Goal: Information Seeking & Learning: Learn about a topic

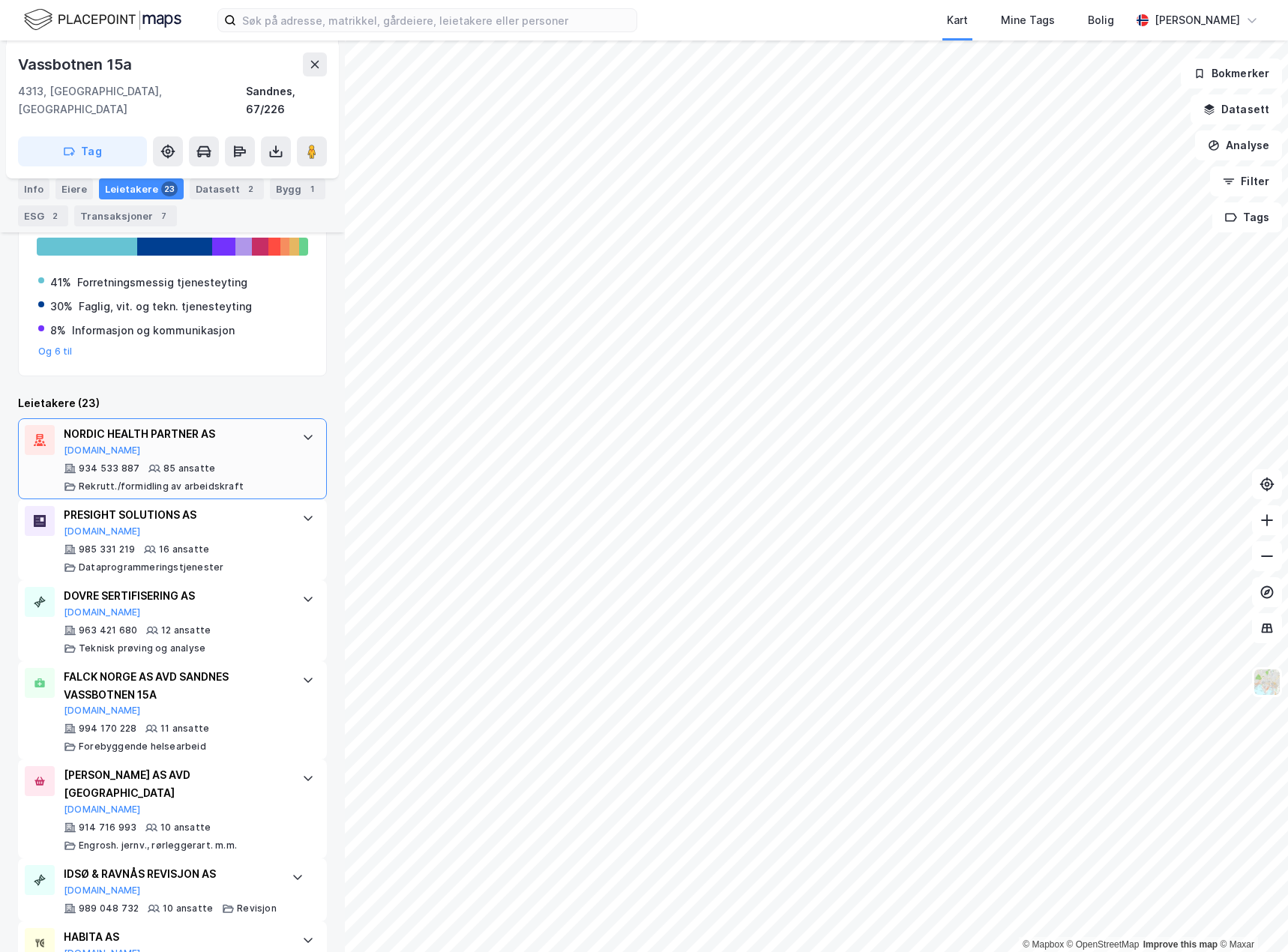
scroll to position [375, 0]
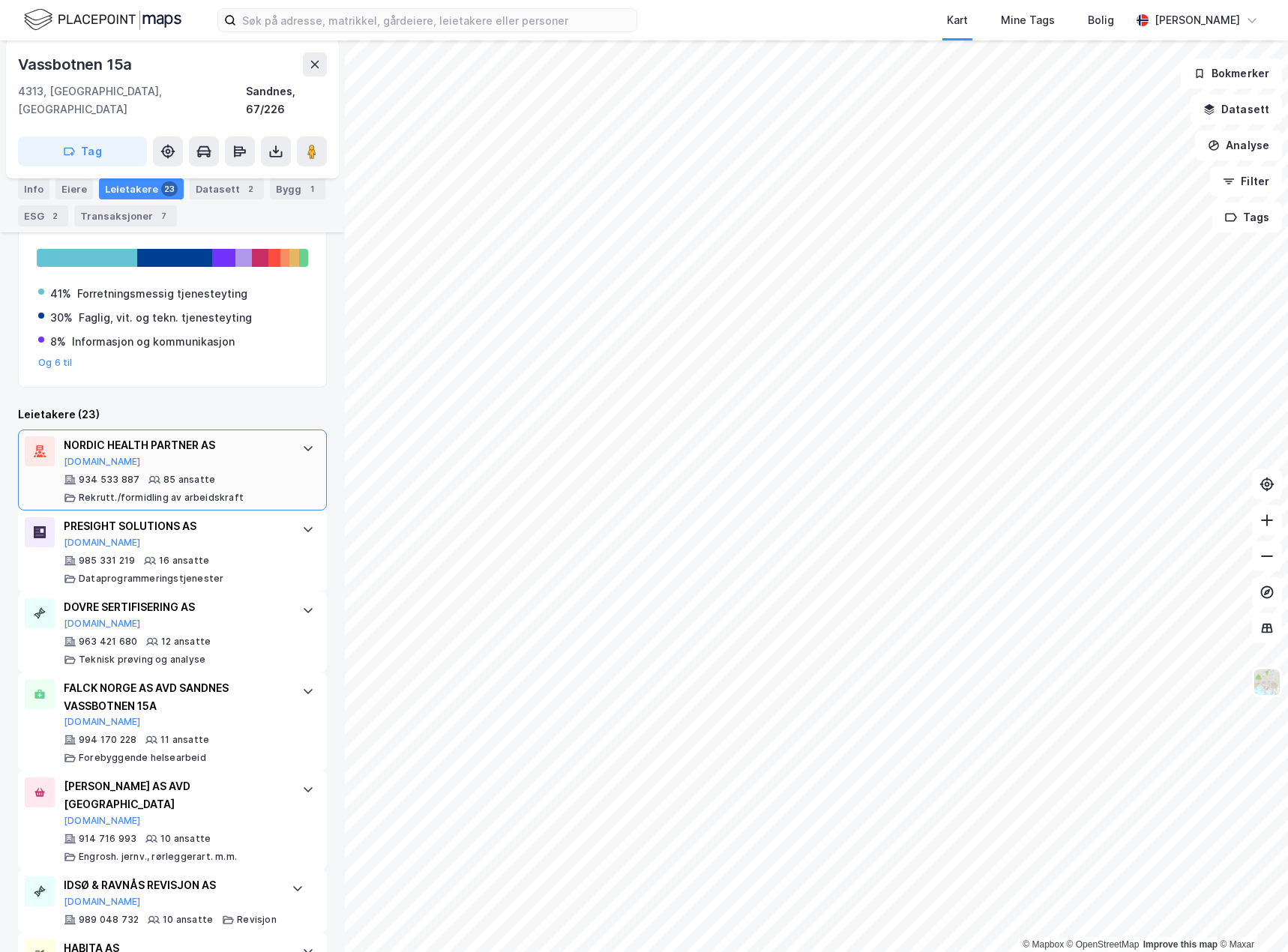
click at [280, 480] on div "NORDIC HEALTH PARTNER AS [DOMAIN_NAME] 934 533 887 85 ansatte [PERSON_NAME]/for…" at bounding box center [172, 470] width 309 height 81
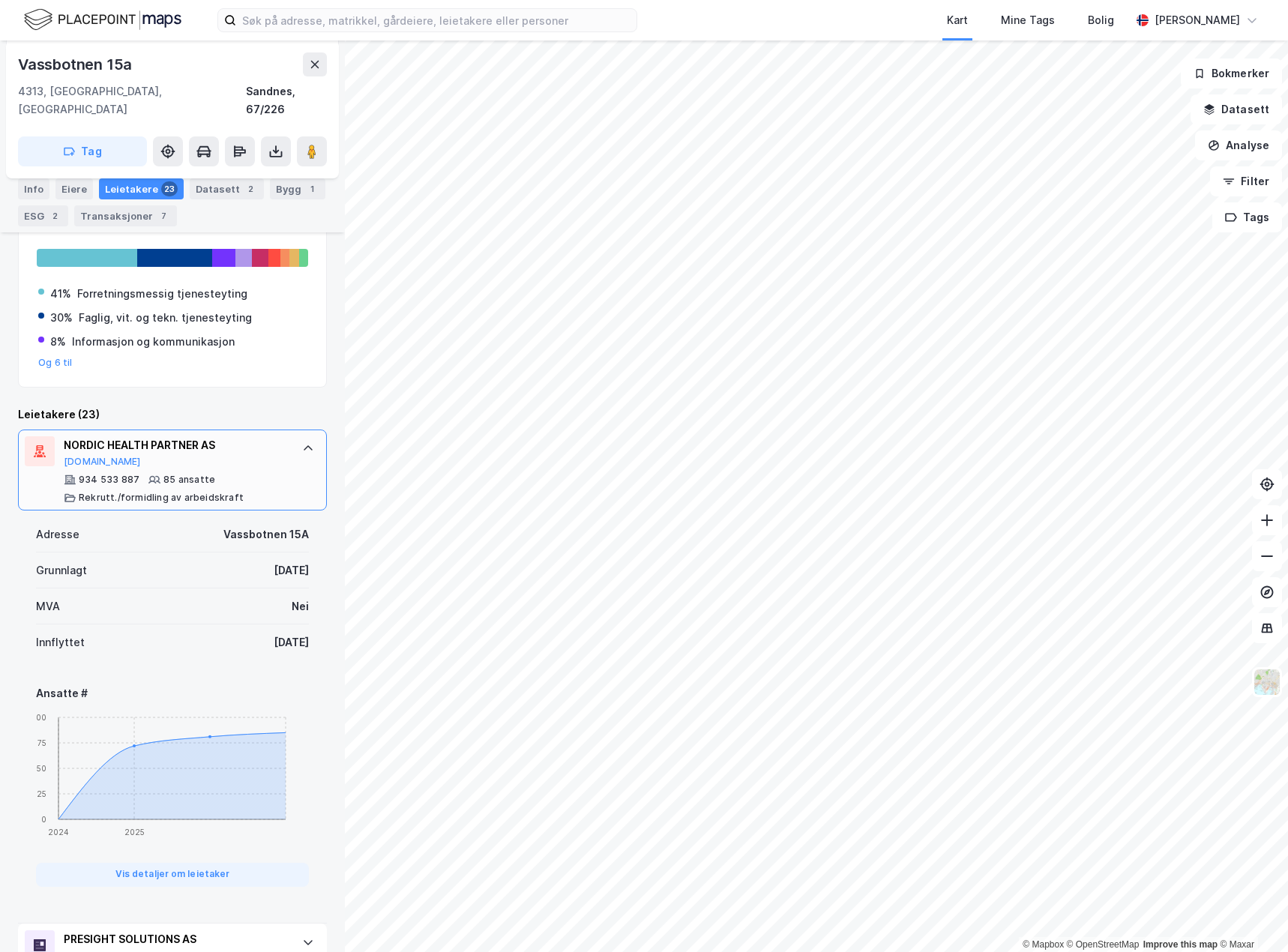
click at [281, 478] on div "NORDIC HEALTH PARTNER AS [DOMAIN_NAME] 934 533 887 85 ansatte [PERSON_NAME]/for…" at bounding box center [172, 470] width 309 height 81
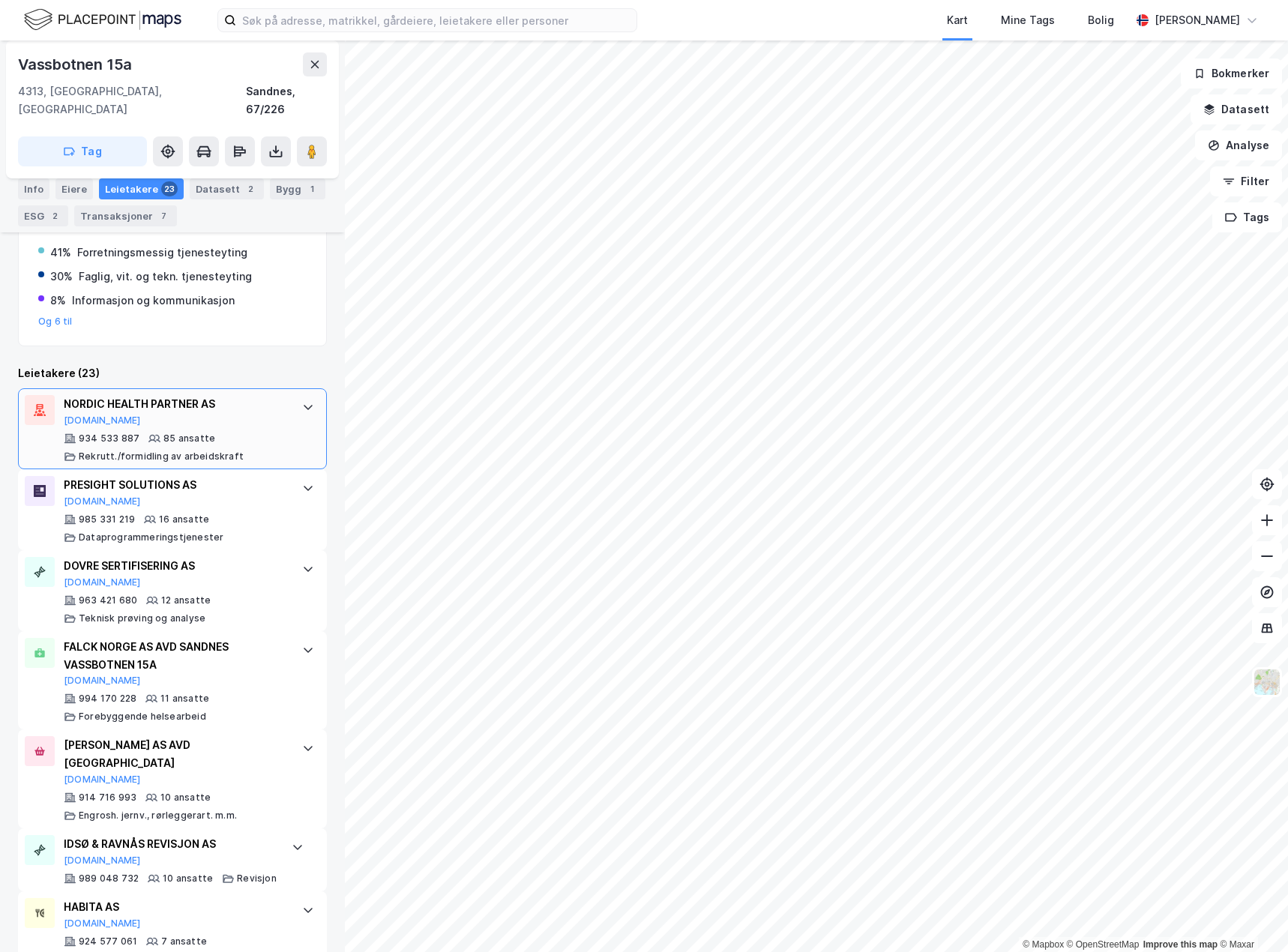
scroll to position [450, 0]
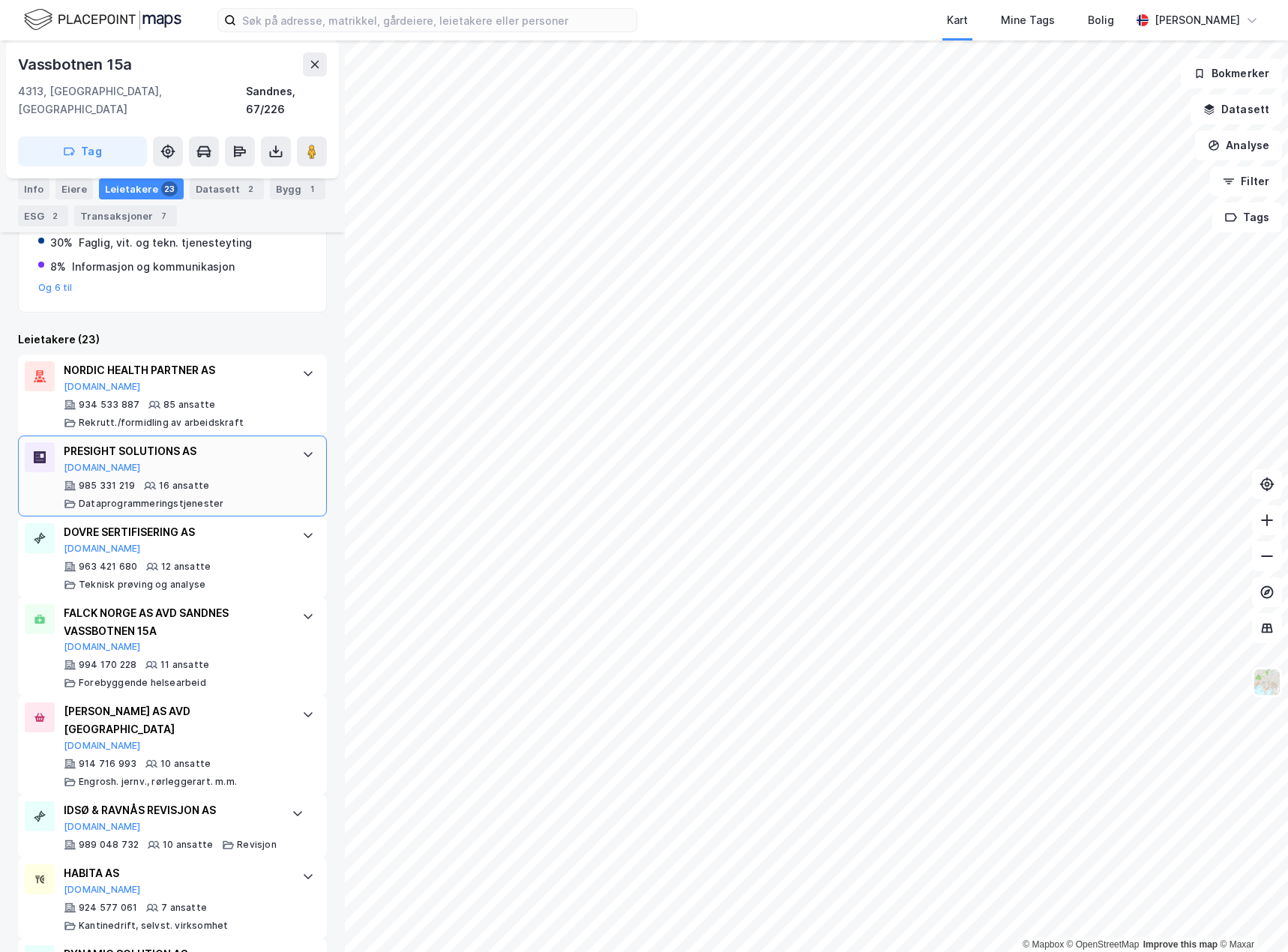
click at [282, 477] on div "PRESIGHT SOLUTIONS AS [DOMAIN_NAME] 985 331 219 16 ansatte Dataprogrammeringstj…" at bounding box center [172, 476] width 309 height 81
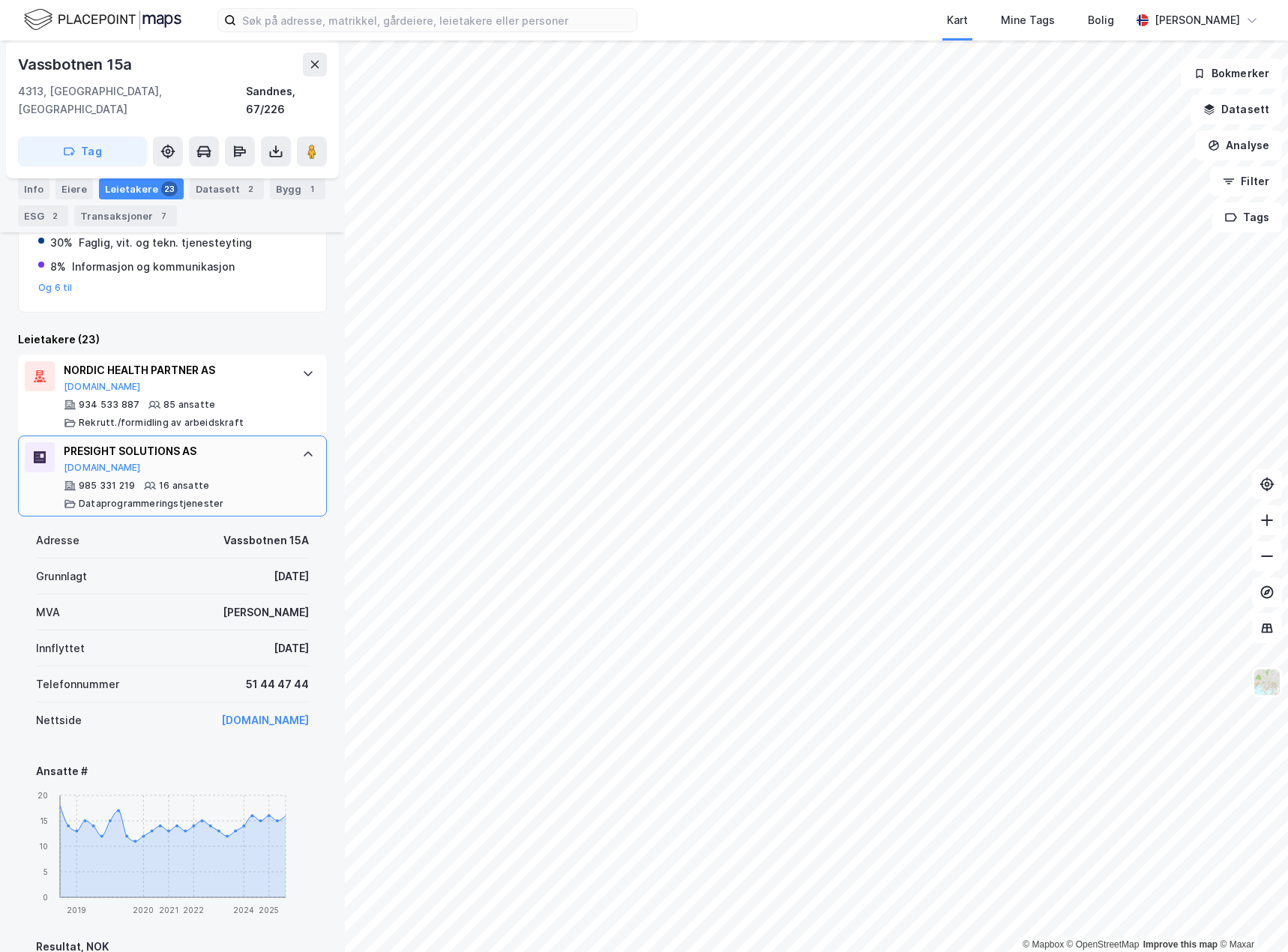
click at [282, 477] on div "PRESIGHT SOLUTIONS AS [DOMAIN_NAME] 985 331 219 16 ansatte Dataprogrammeringstj…" at bounding box center [172, 476] width 309 height 81
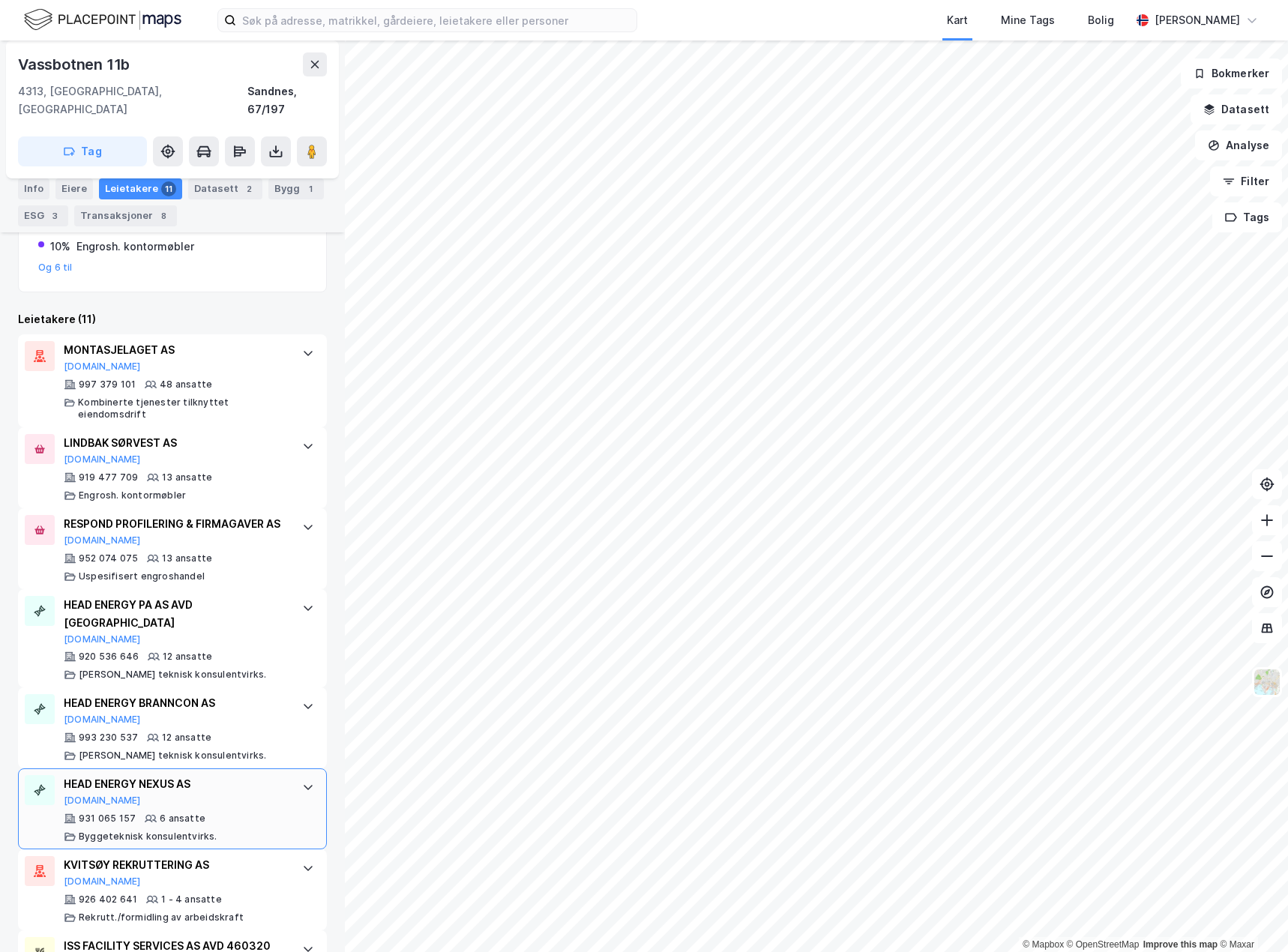
scroll to position [300, 0]
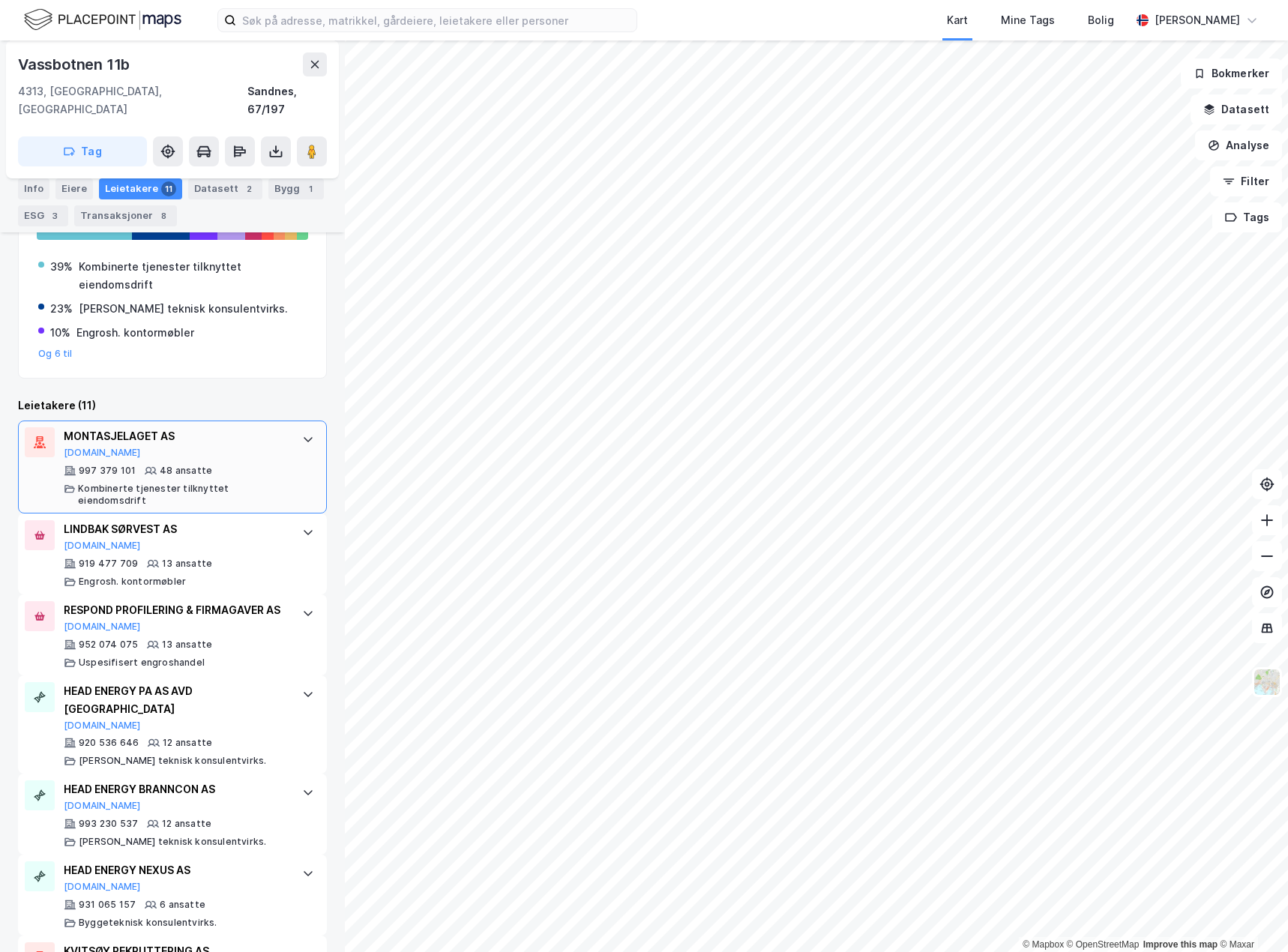
click at [268, 465] on div "997 379 101 48 ansatte Kombinerte tjenester tilknyttet eiendomsdrift" at bounding box center [176, 486] width 223 height 42
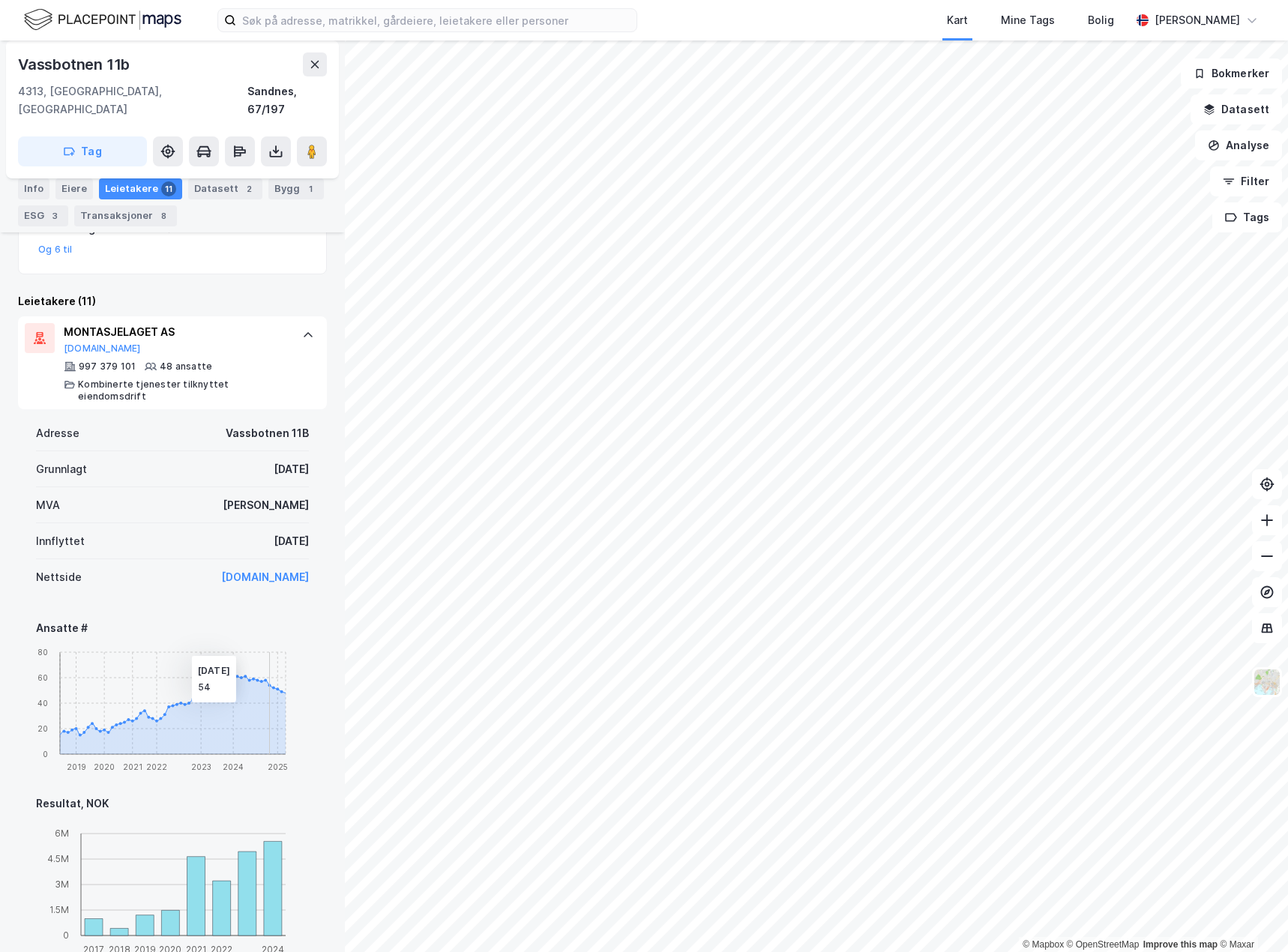
scroll to position [375, 0]
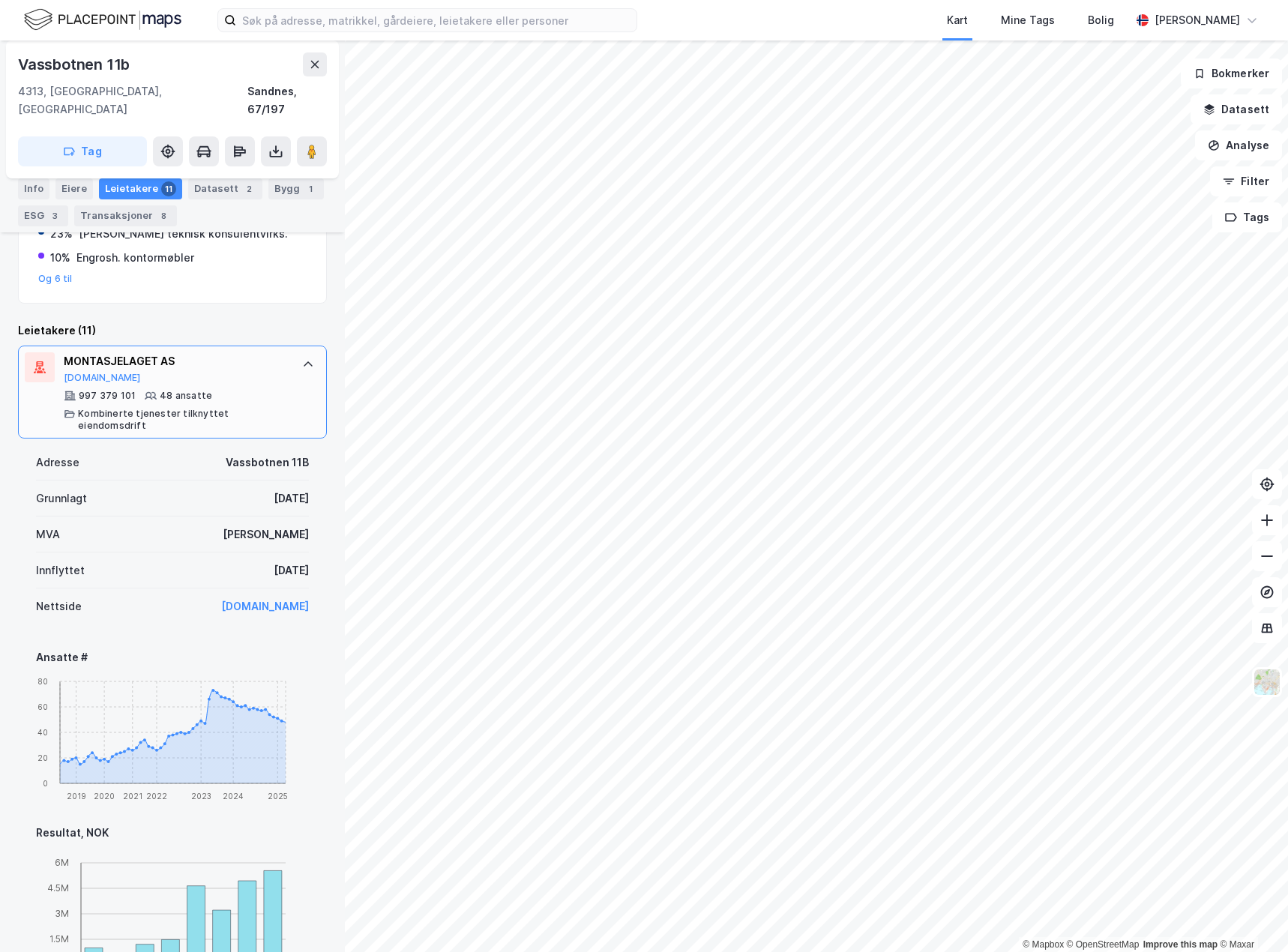
click at [296, 357] on div at bounding box center [308, 364] width 24 height 24
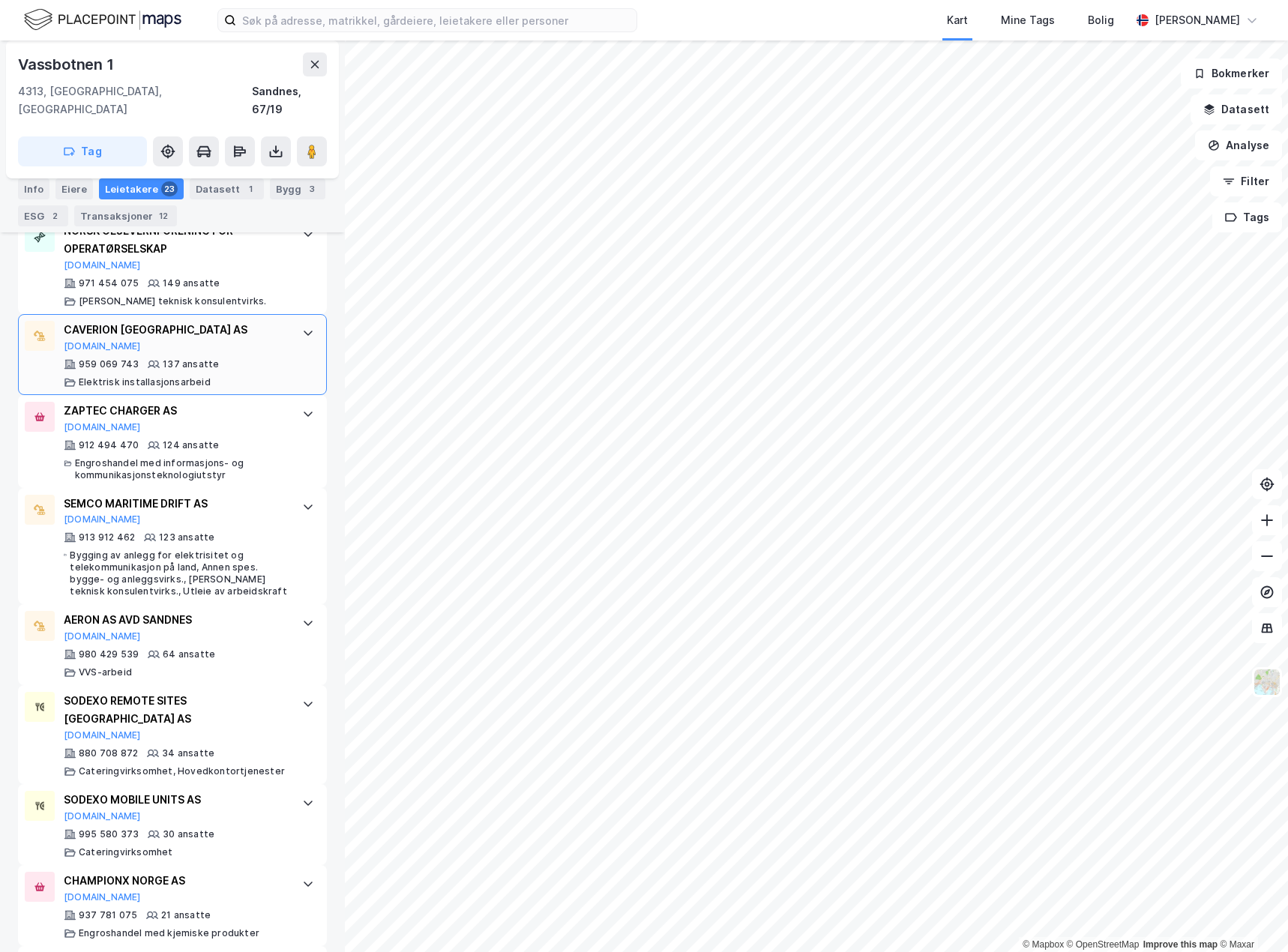
scroll to position [525, 0]
click at [296, 320] on div at bounding box center [308, 331] width 24 height 24
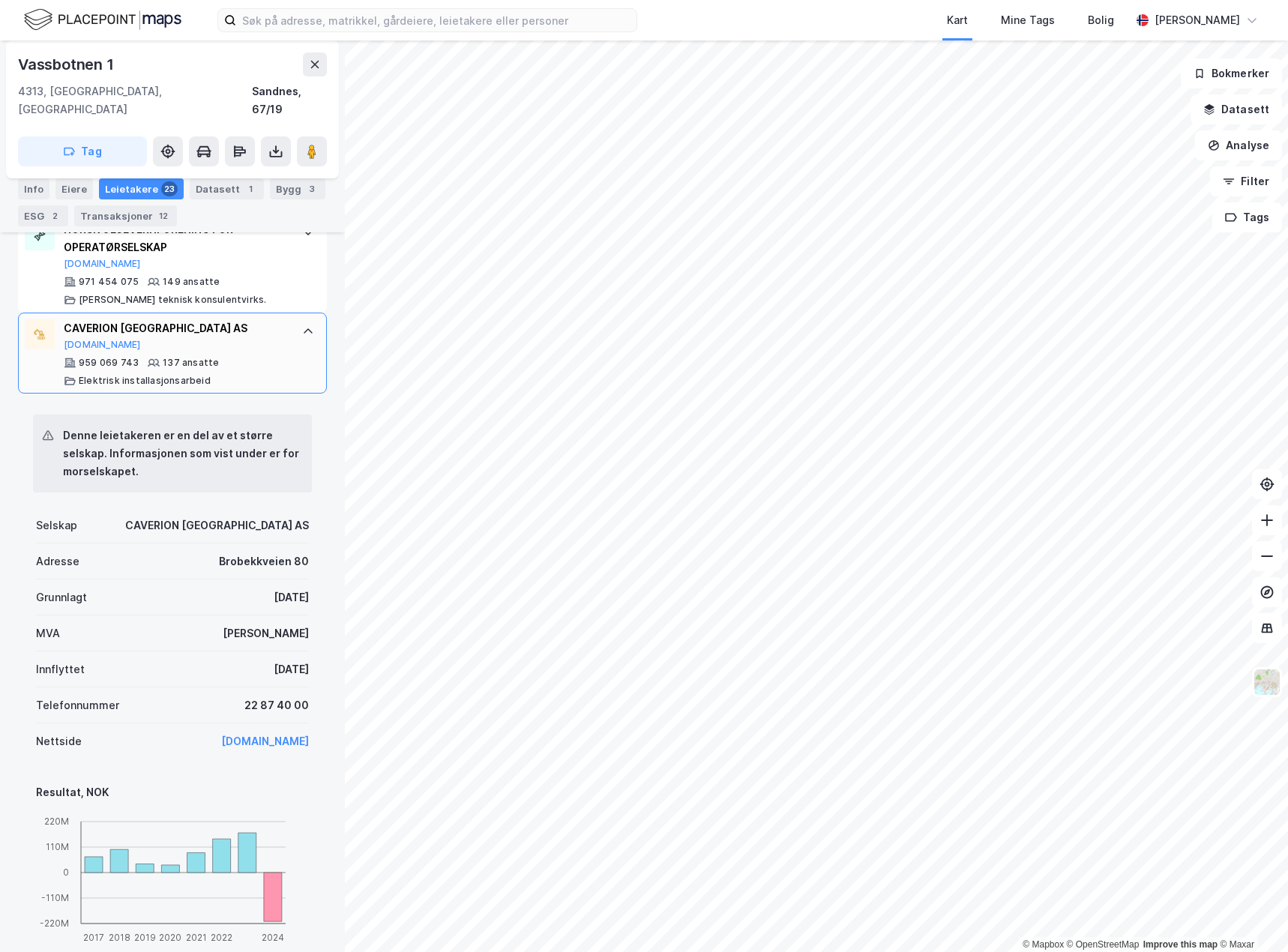
click at [296, 320] on div at bounding box center [308, 331] width 24 height 24
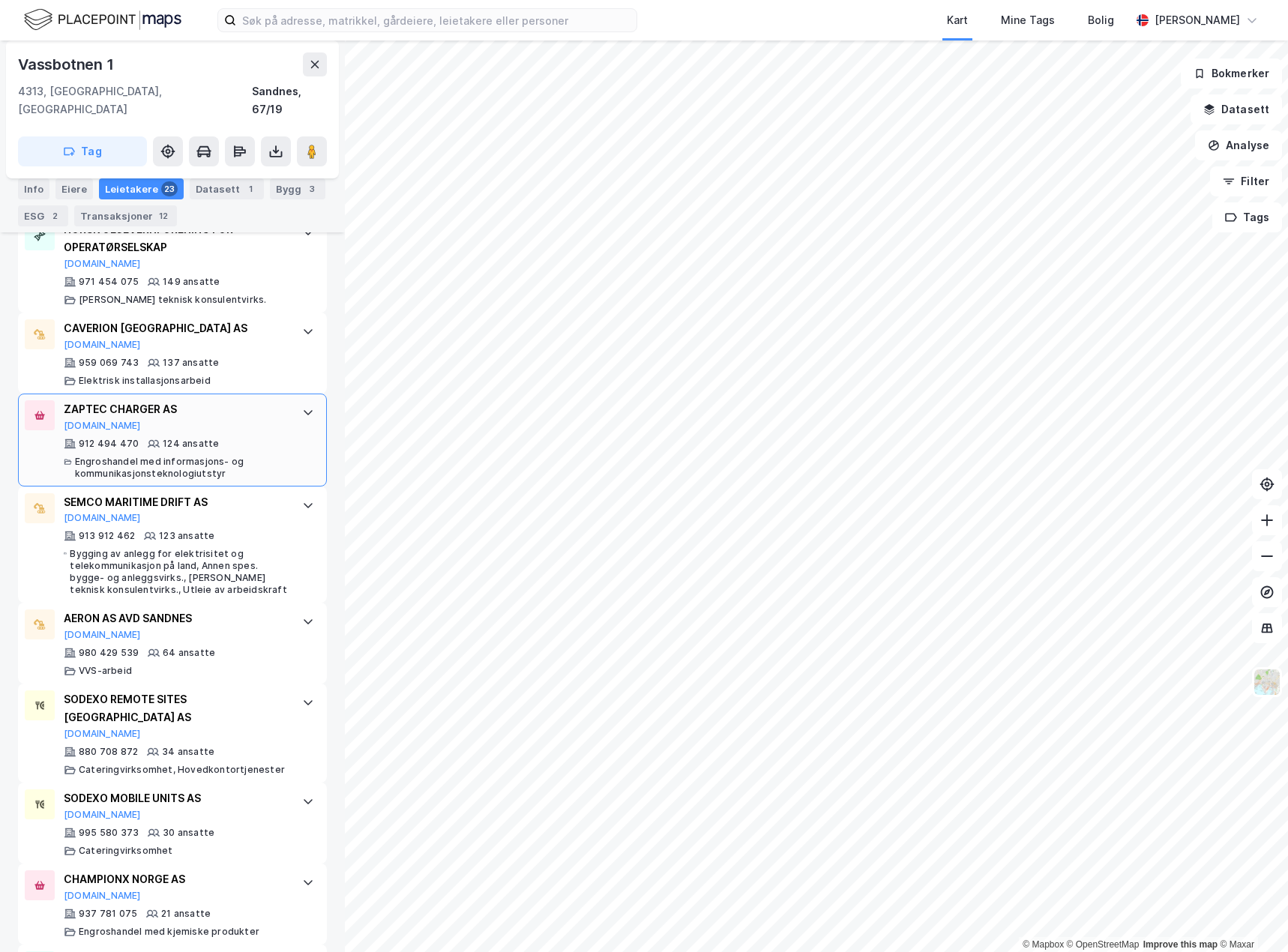
click at [296, 401] on div at bounding box center [308, 412] width 24 height 24
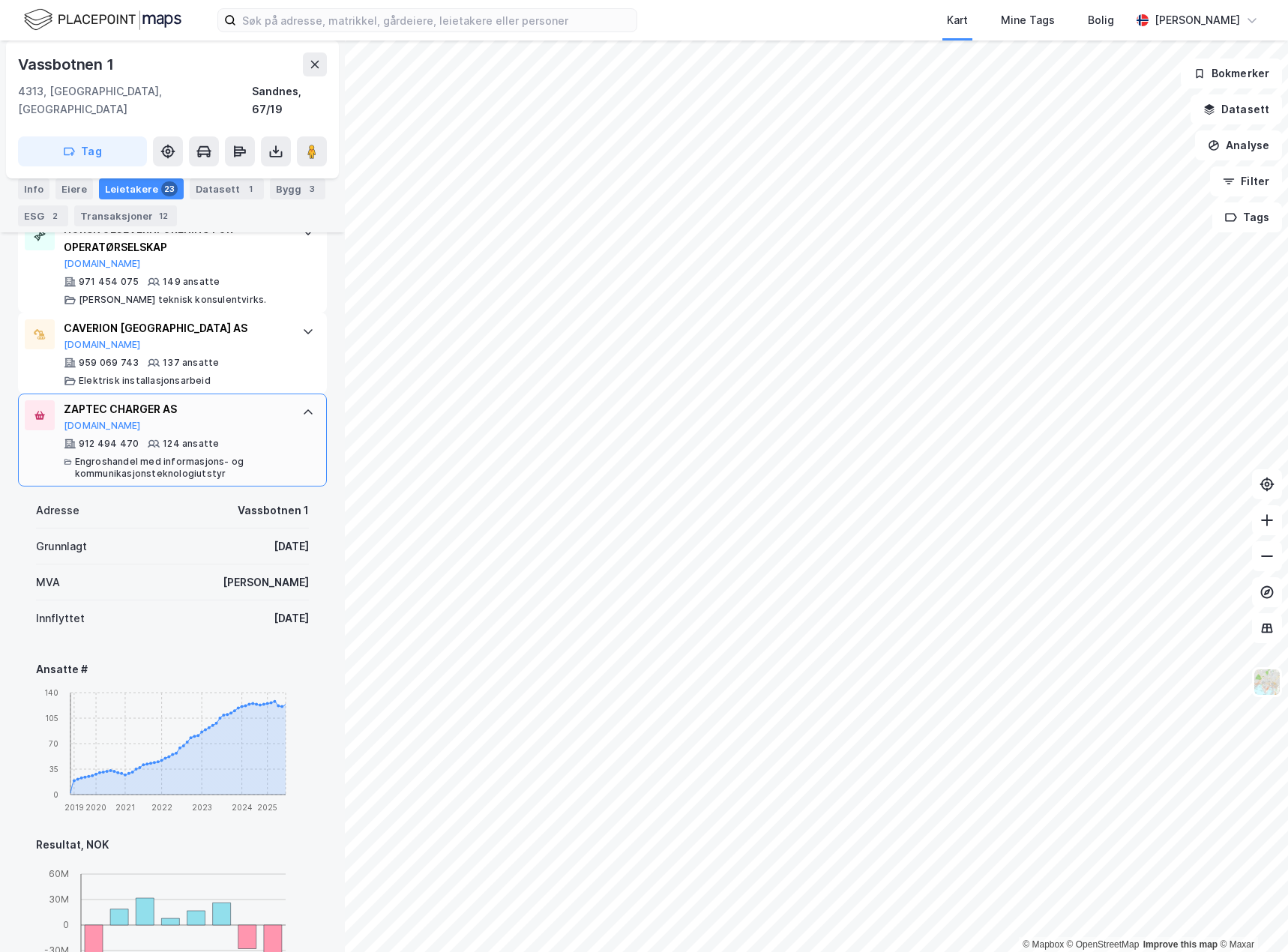
click at [296, 401] on div at bounding box center [308, 412] width 24 height 24
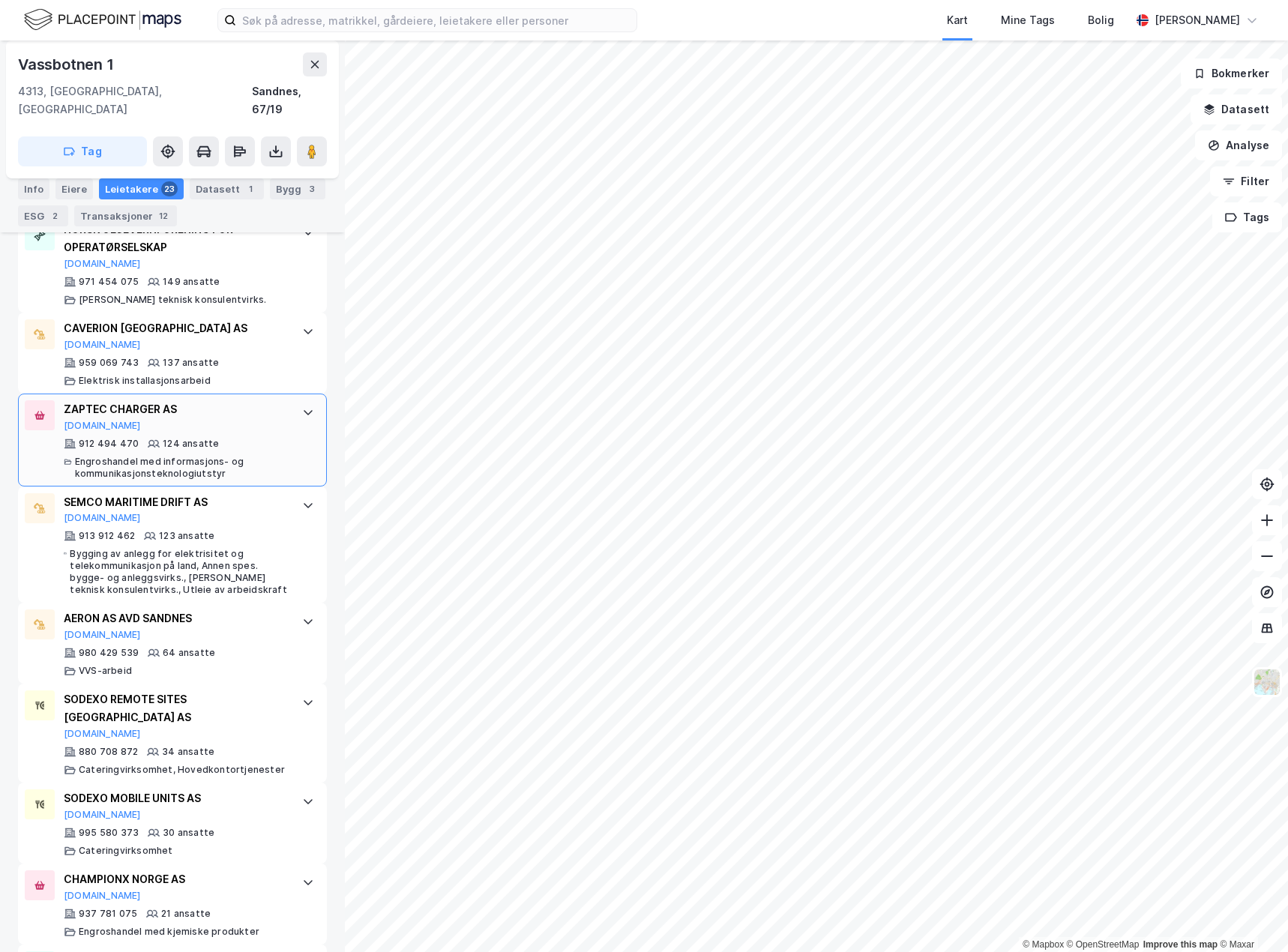
scroll to position [600, 0]
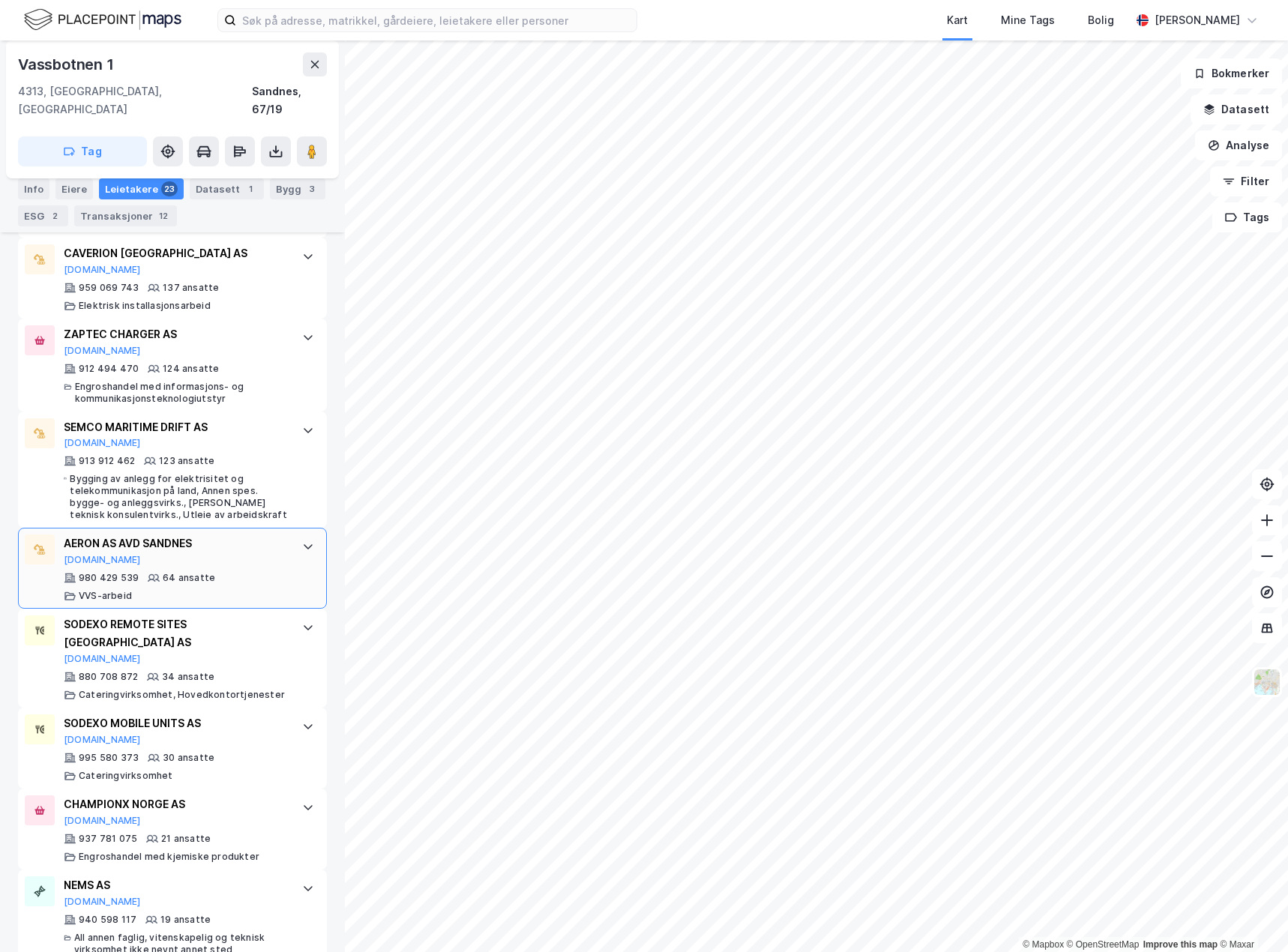
click at [302, 541] on icon at bounding box center [308, 546] width 12 height 12
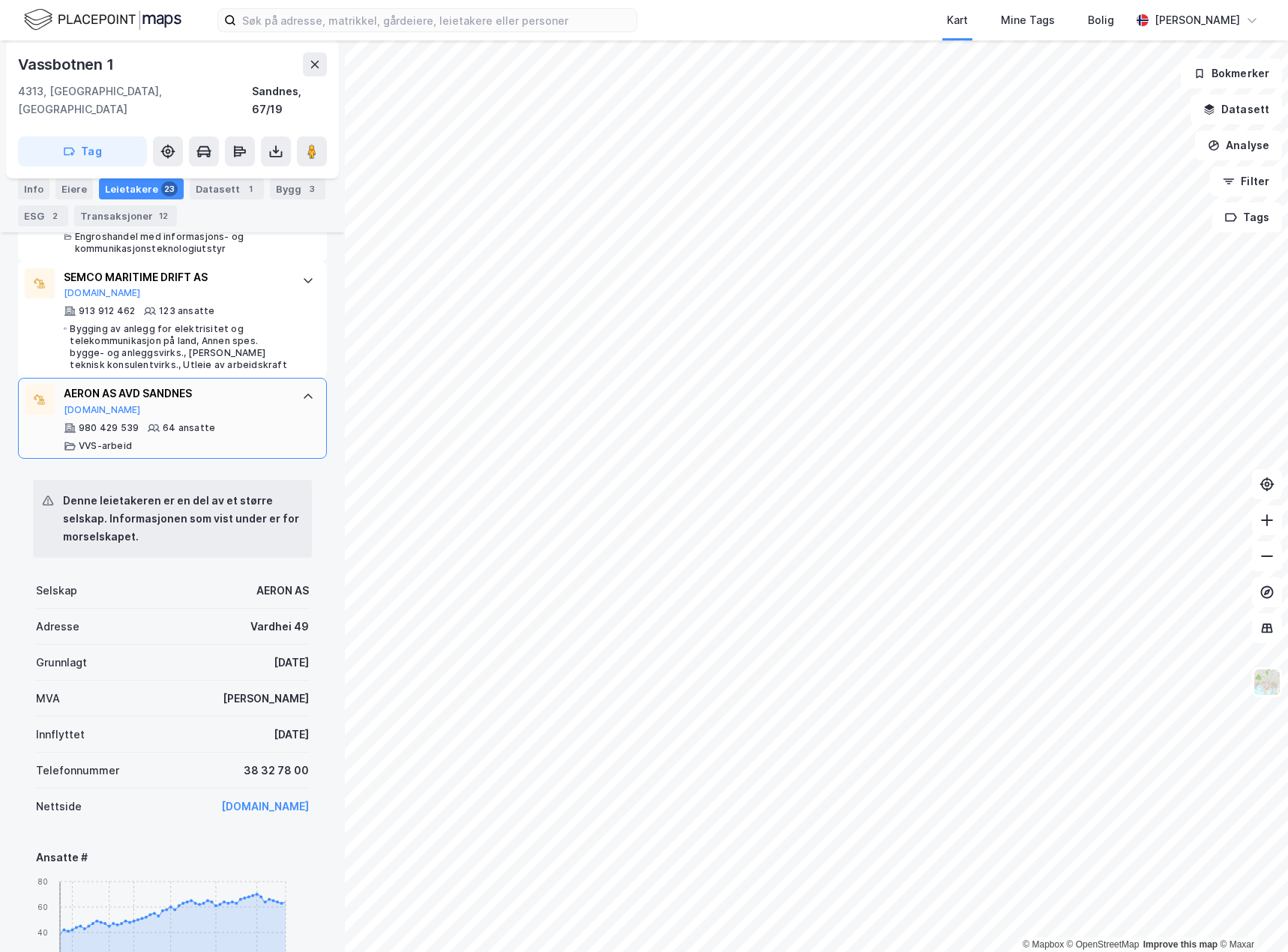
scroll to position [675, 0]
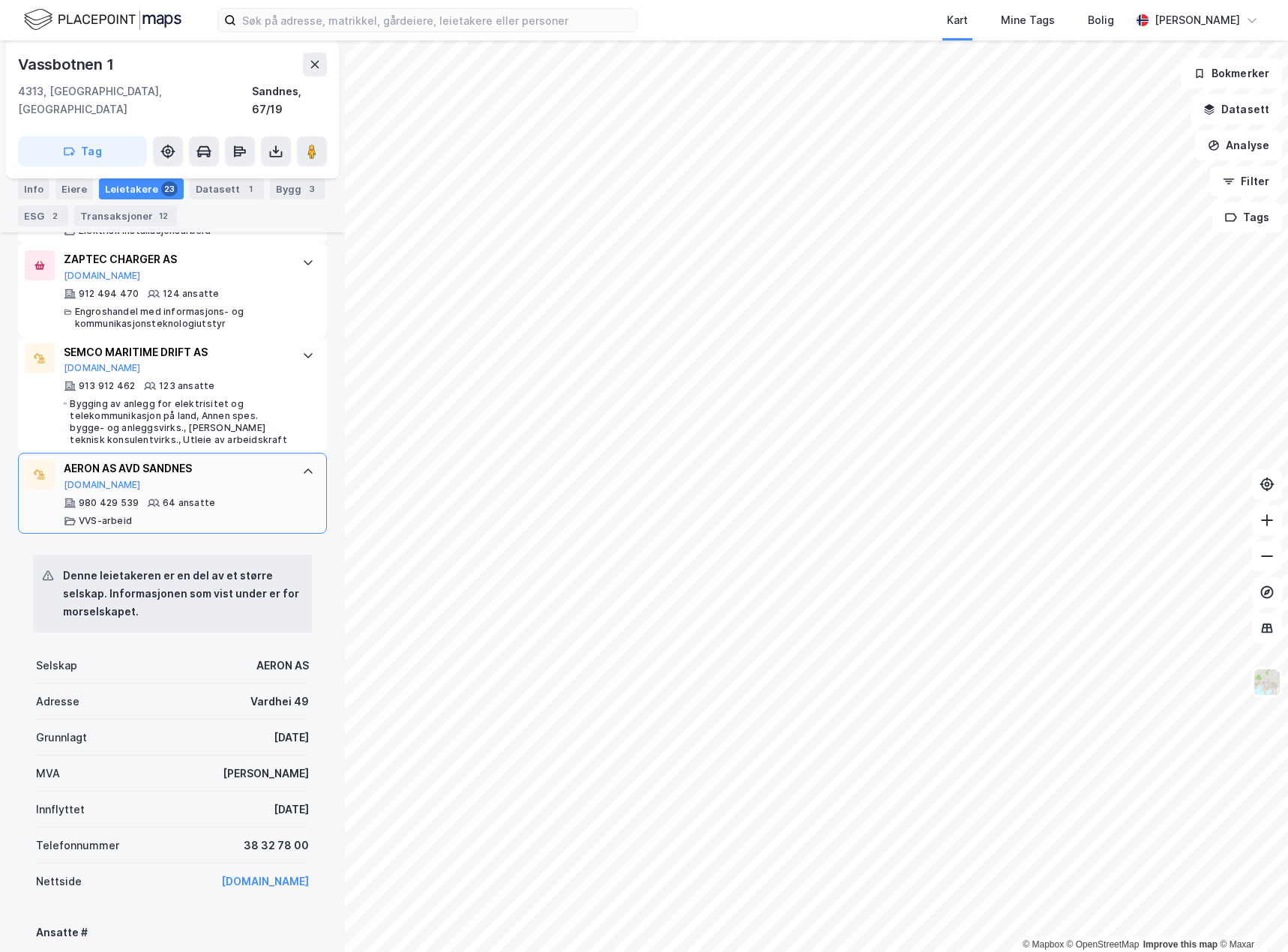
click at [296, 476] on div "AERON AS AVD SANDNES [DOMAIN_NAME] 980 429 539 64 ansatte VVS-arbeid" at bounding box center [172, 493] width 309 height 81
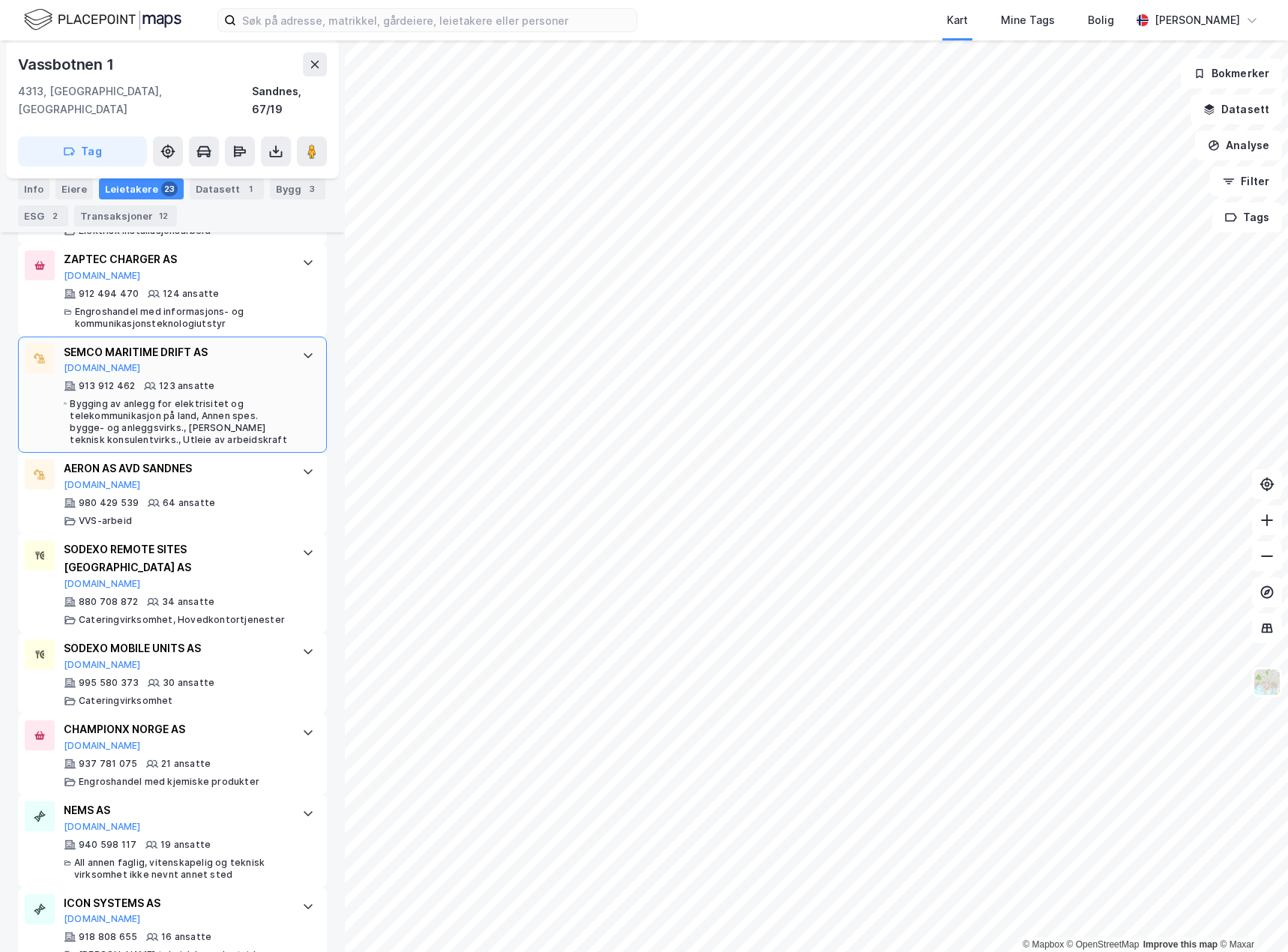
click at [292, 384] on div "SEMCO MARITIME DRIFT AS [DOMAIN_NAME] 913 912 462 123 ansatte Bygging av anlegg…" at bounding box center [172, 395] width 309 height 117
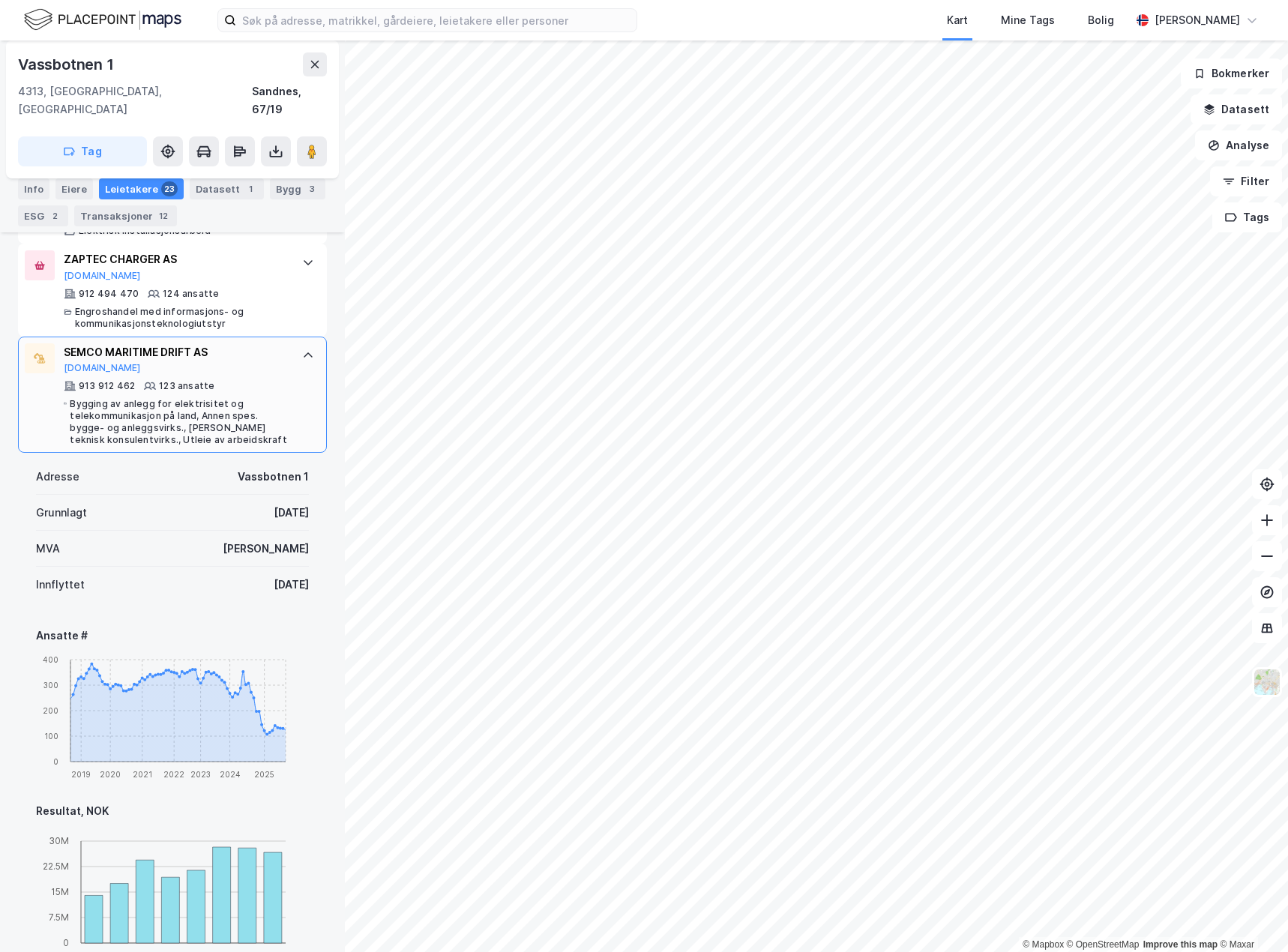
click at [292, 384] on div "SEMCO MARITIME DRIFT AS [DOMAIN_NAME] 913 912 462 123 ansatte Bygging av anlegg…" at bounding box center [172, 395] width 309 height 117
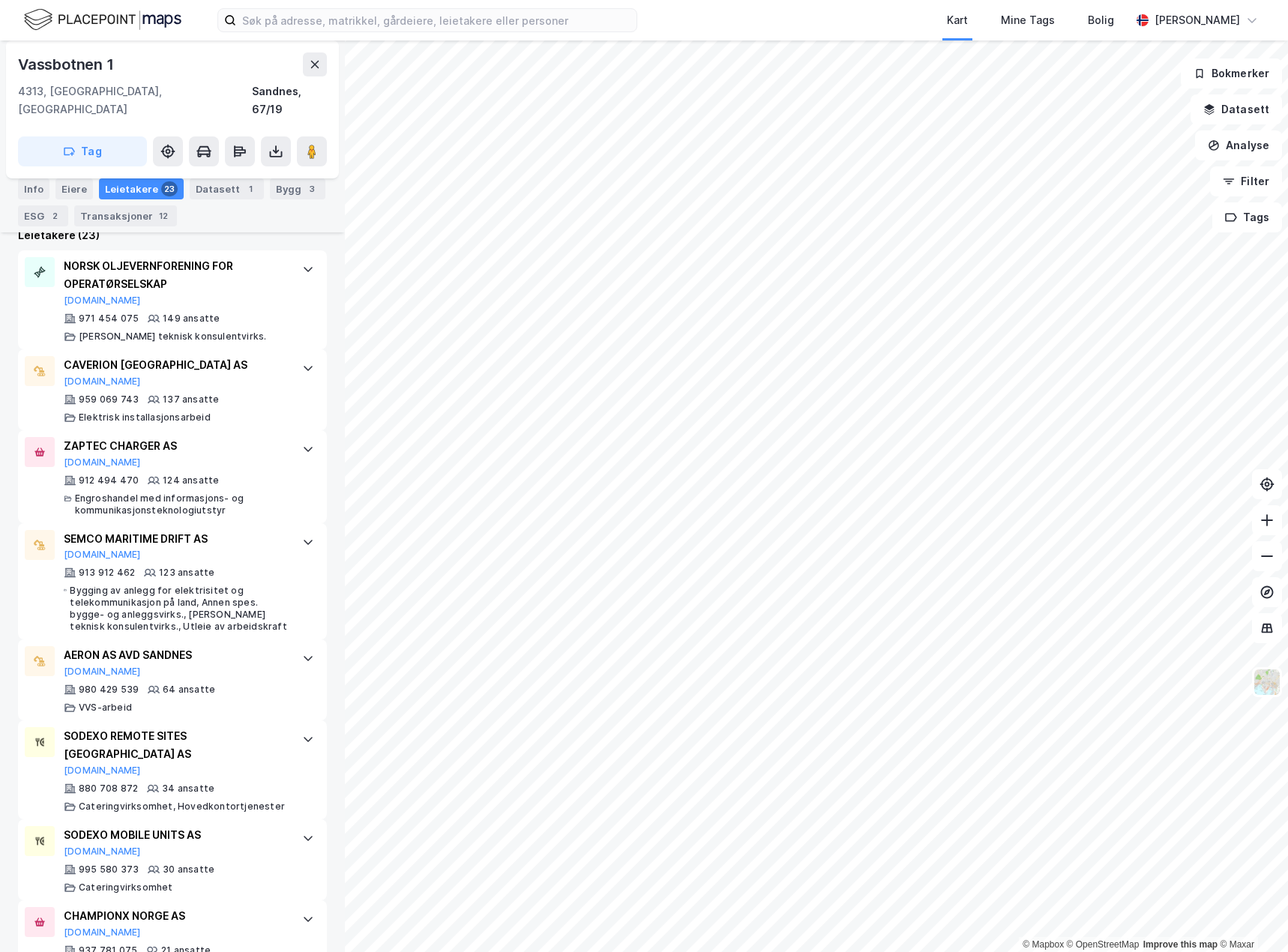
scroll to position [375, 0]
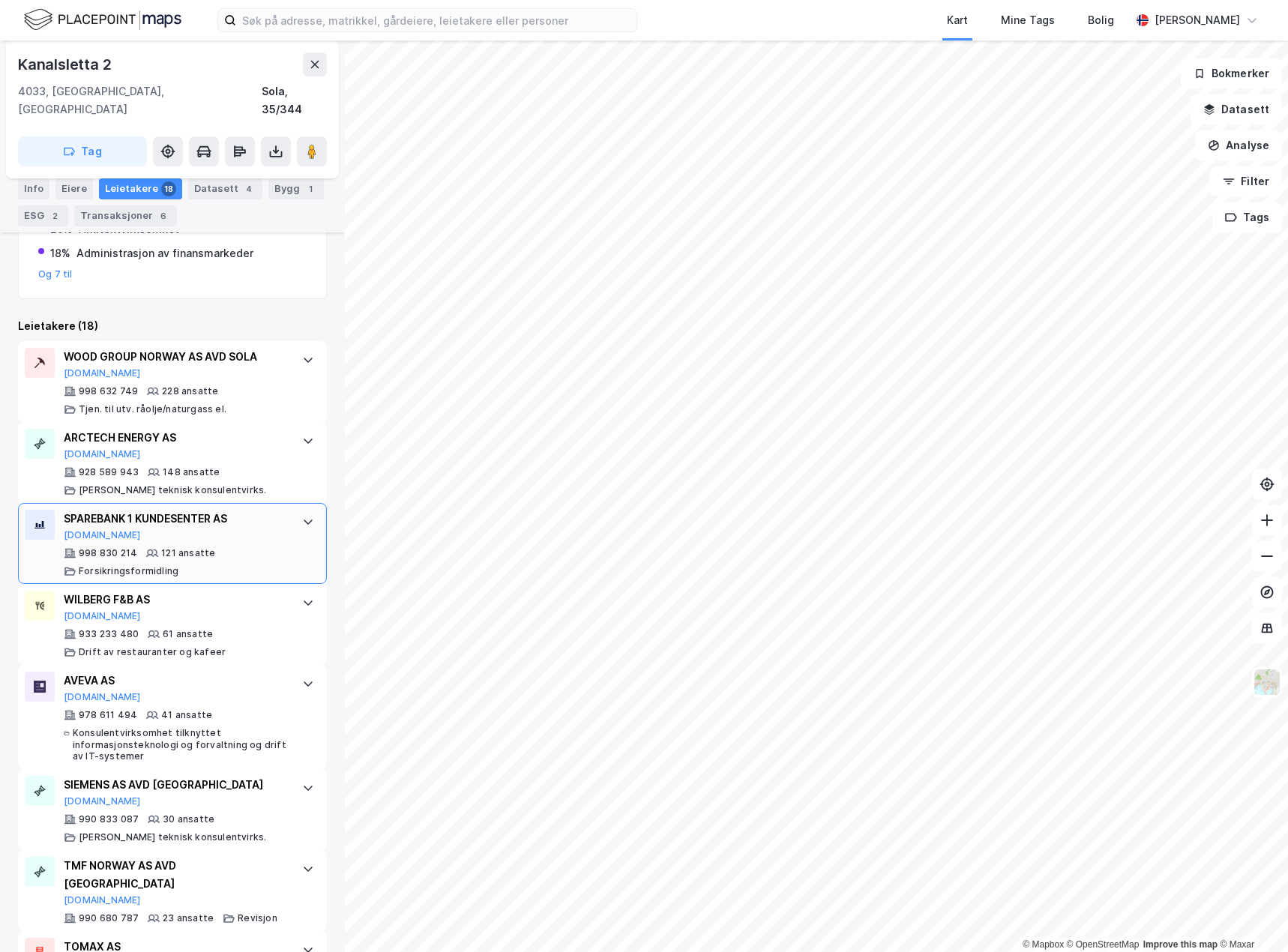
scroll to position [450, 0]
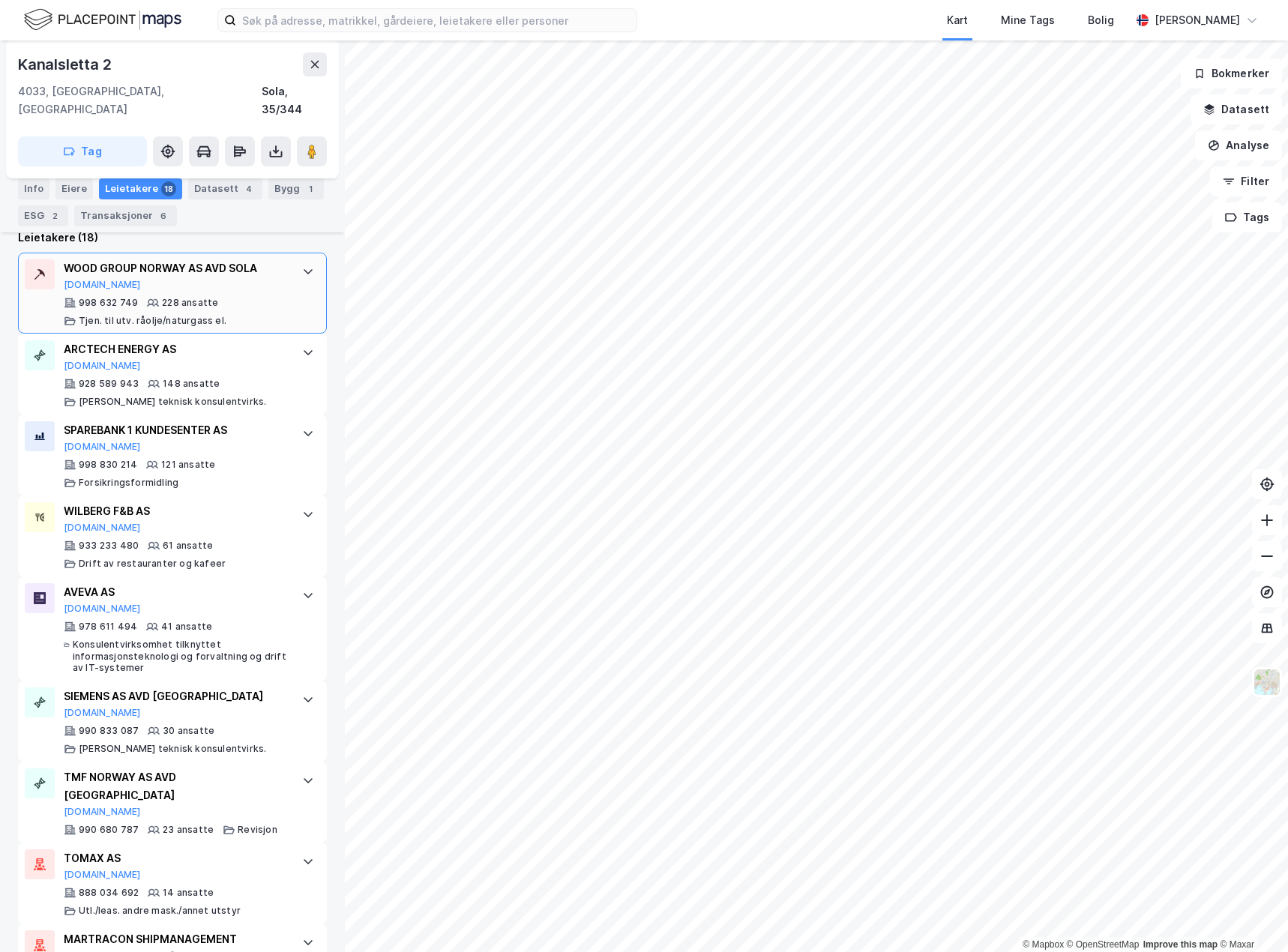
click at [293, 274] on div "WOOD GROUP NORWAY AS AVD [PERSON_NAME][DOMAIN_NAME] 998 632 749 228 ansatte Tje…" at bounding box center [172, 292] width 309 height 81
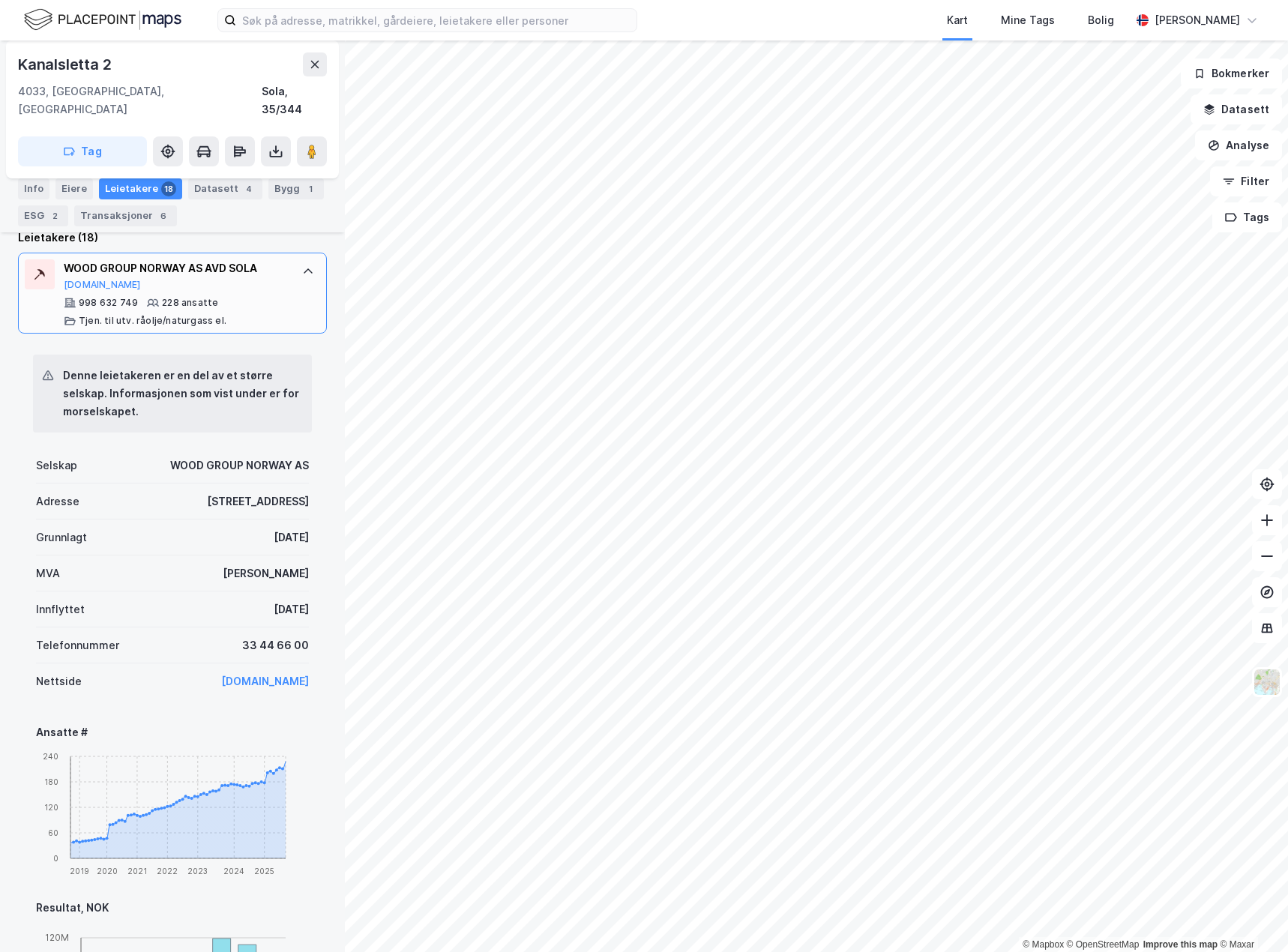
click at [293, 274] on div "WOOD GROUP NORWAY AS AVD [PERSON_NAME][DOMAIN_NAME] 998 632 749 228 ansatte Tje…" at bounding box center [172, 292] width 309 height 81
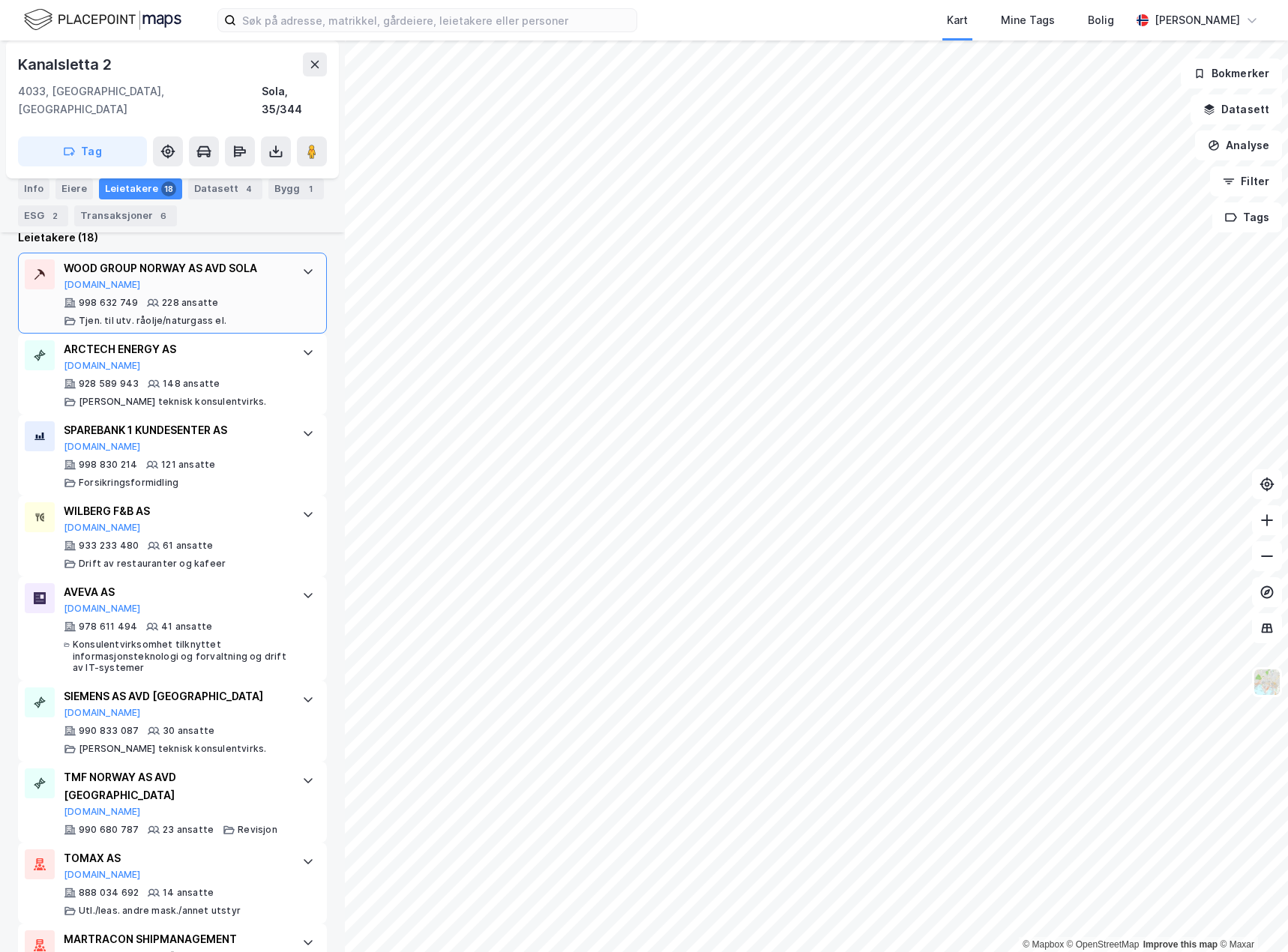
click at [296, 260] on div at bounding box center [308, 271] width 24 height 24
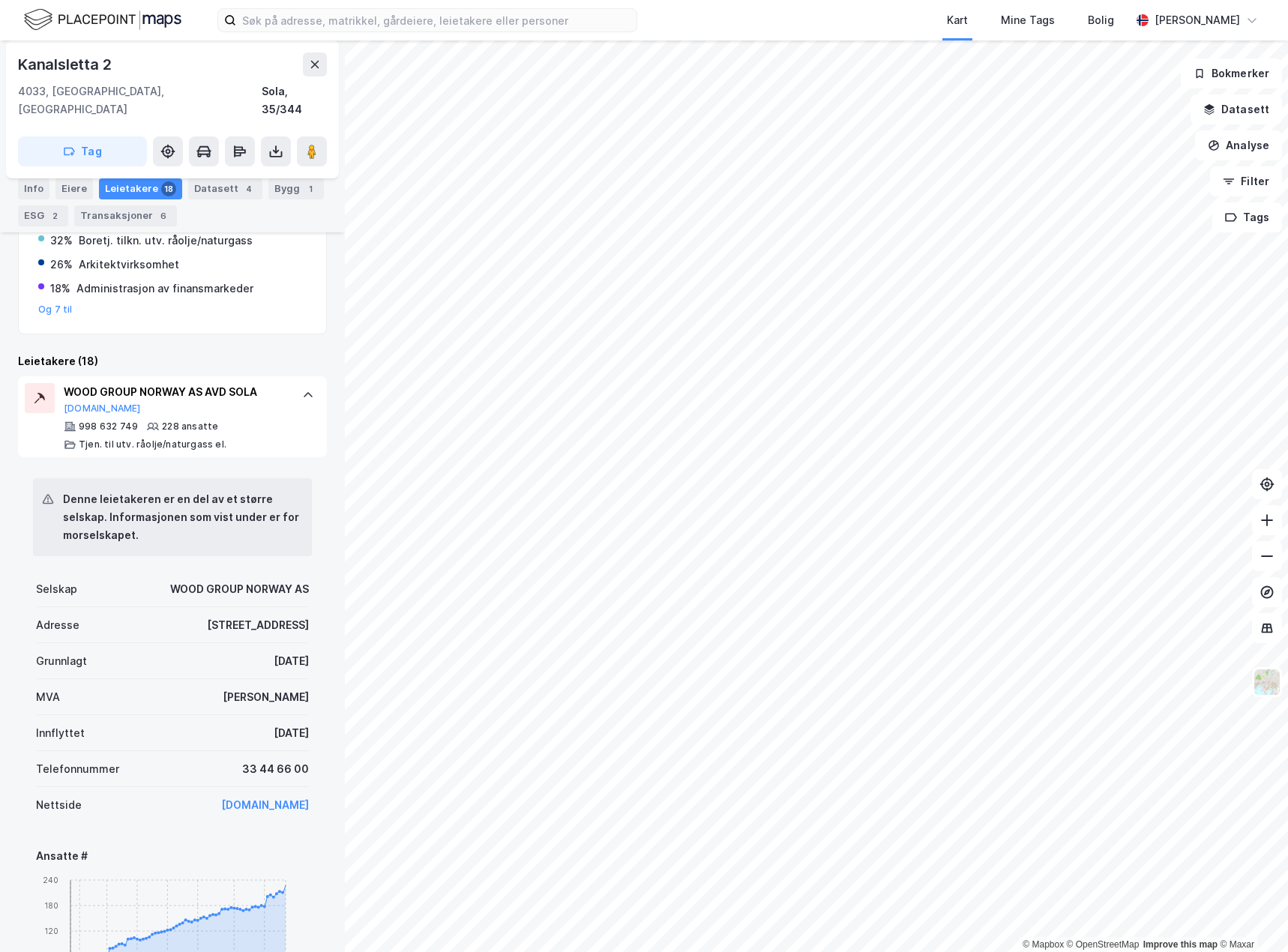
scroll to position [300, 0]
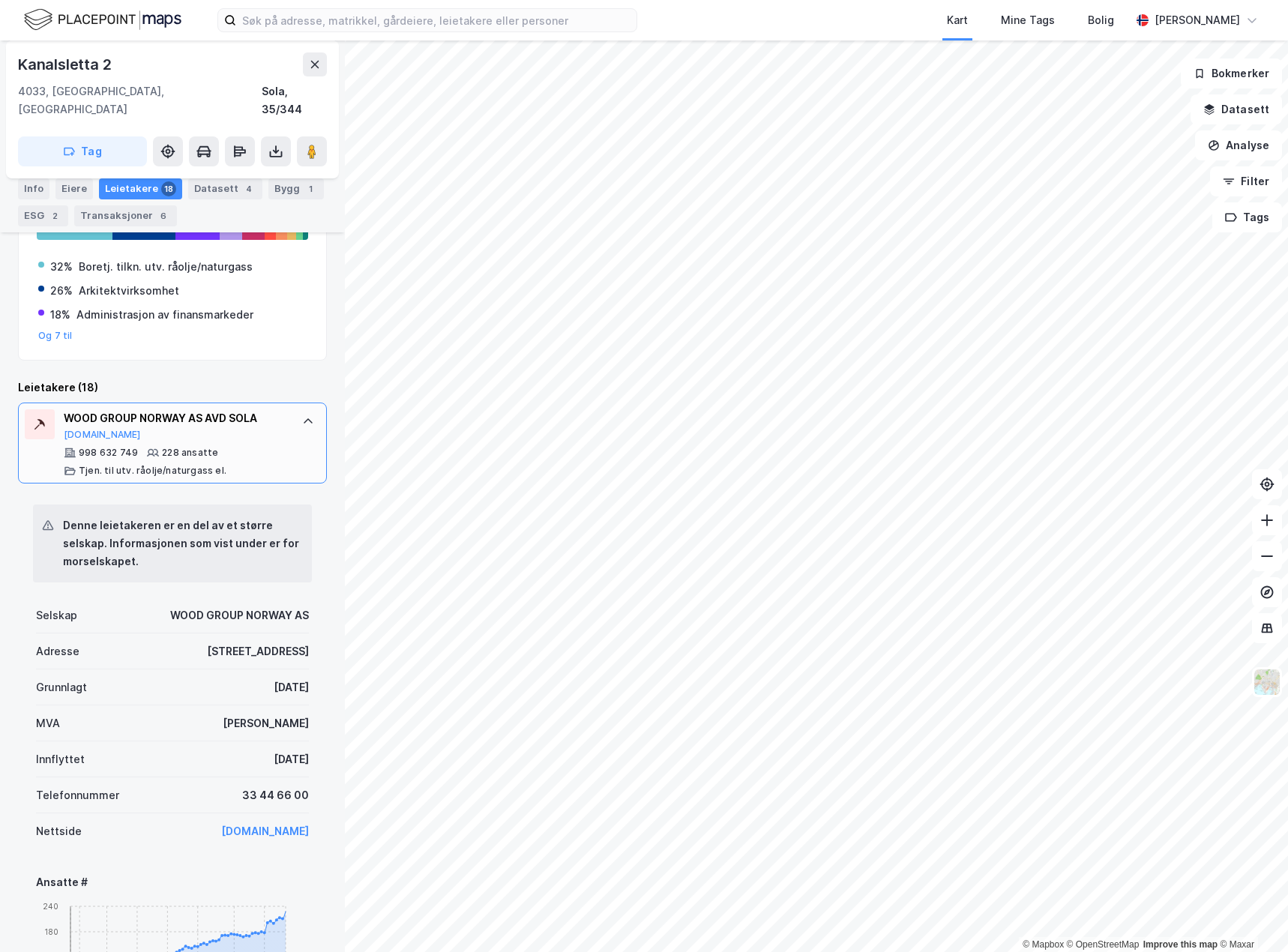
click at [300, 417] on div "WOOD GROUP NORWAY AS AVD [PERSON_NAME][DOMAIN_NAME] 998 632 749 228 ansatte Tje…" at bounding box center [172, 442] width 309 height 81
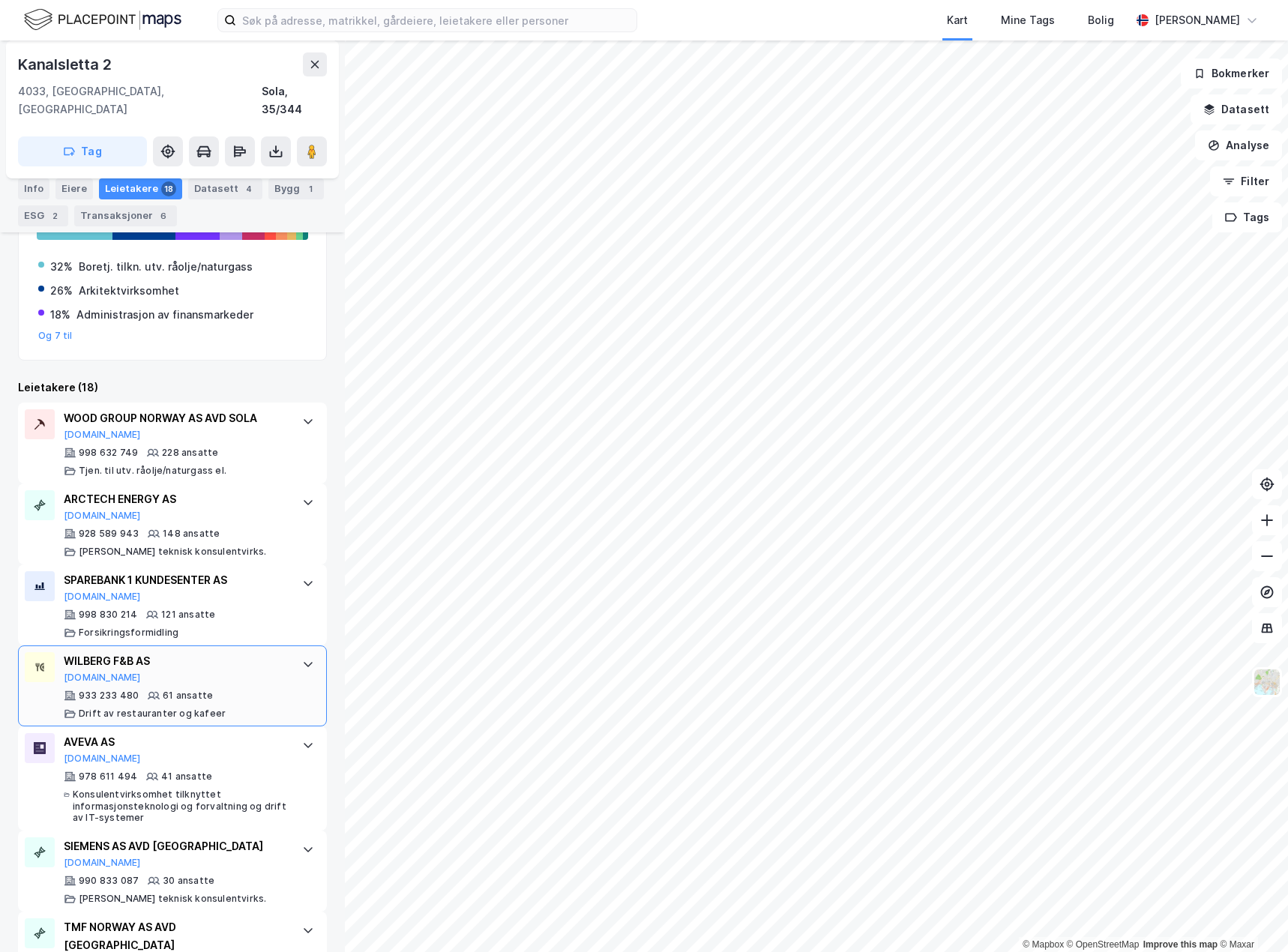
click at [311, 645] on div "WILBERG F&B AS [DOMAIN_NAME] 933 233 480 61 ansatte Drift av restauranter og ka…" at bounding box center [172, 685] width 309 height 81
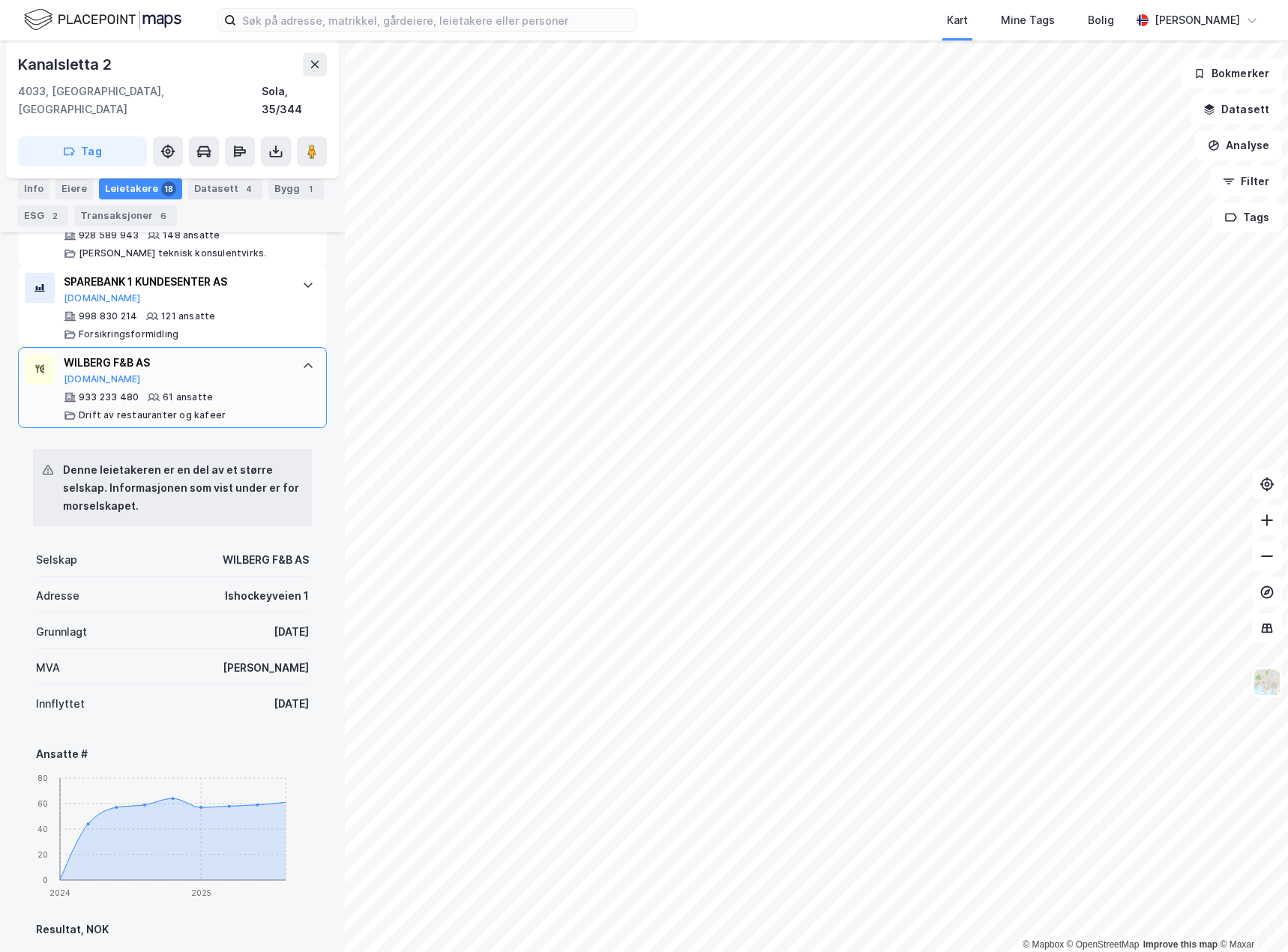
scroll to position [600, 0]
click at [261, 352] on div "WILBERG F&B AS" at bounding box center [176, 361] width 223 height 18
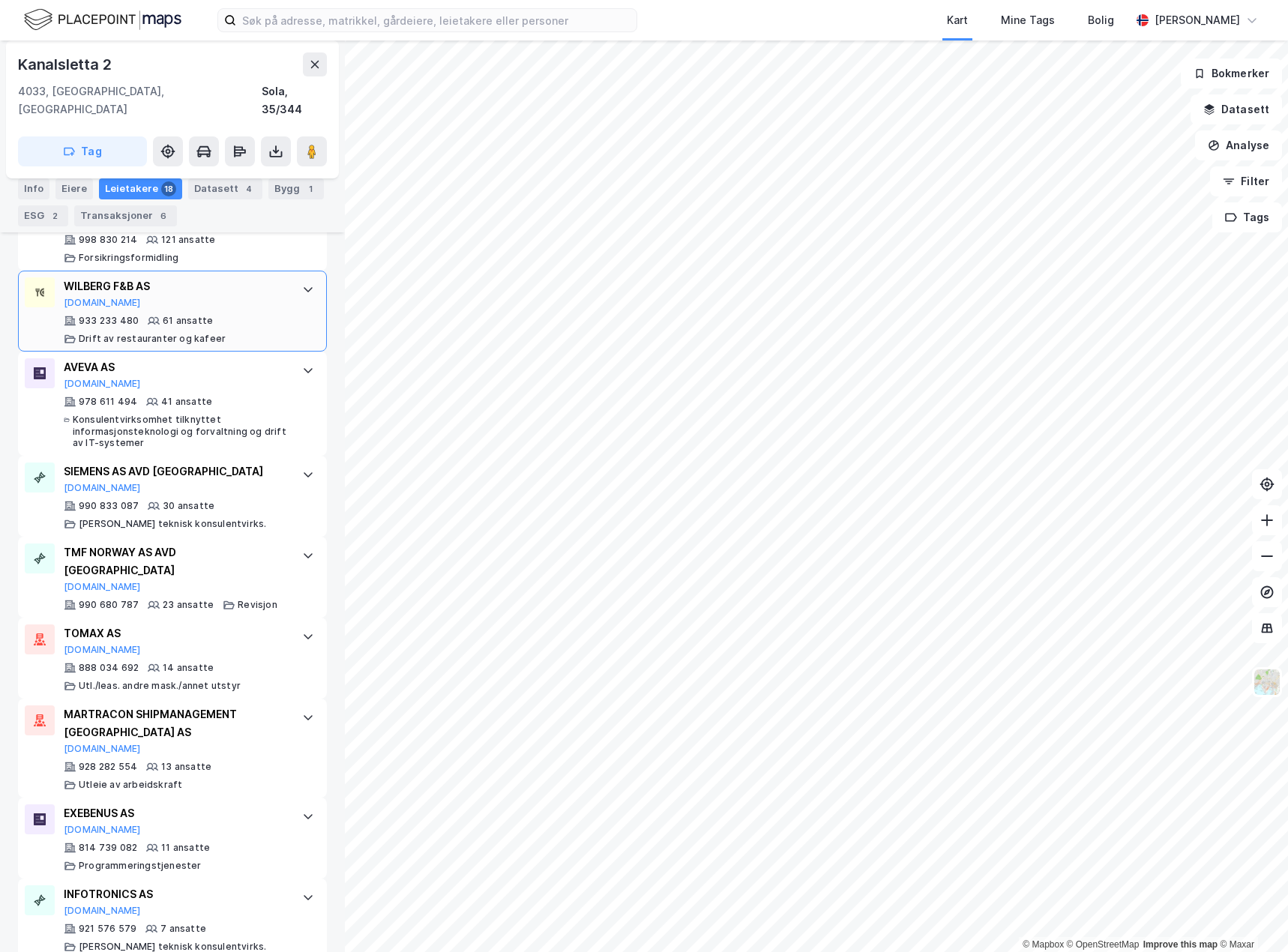
scroll to position [750, 0]
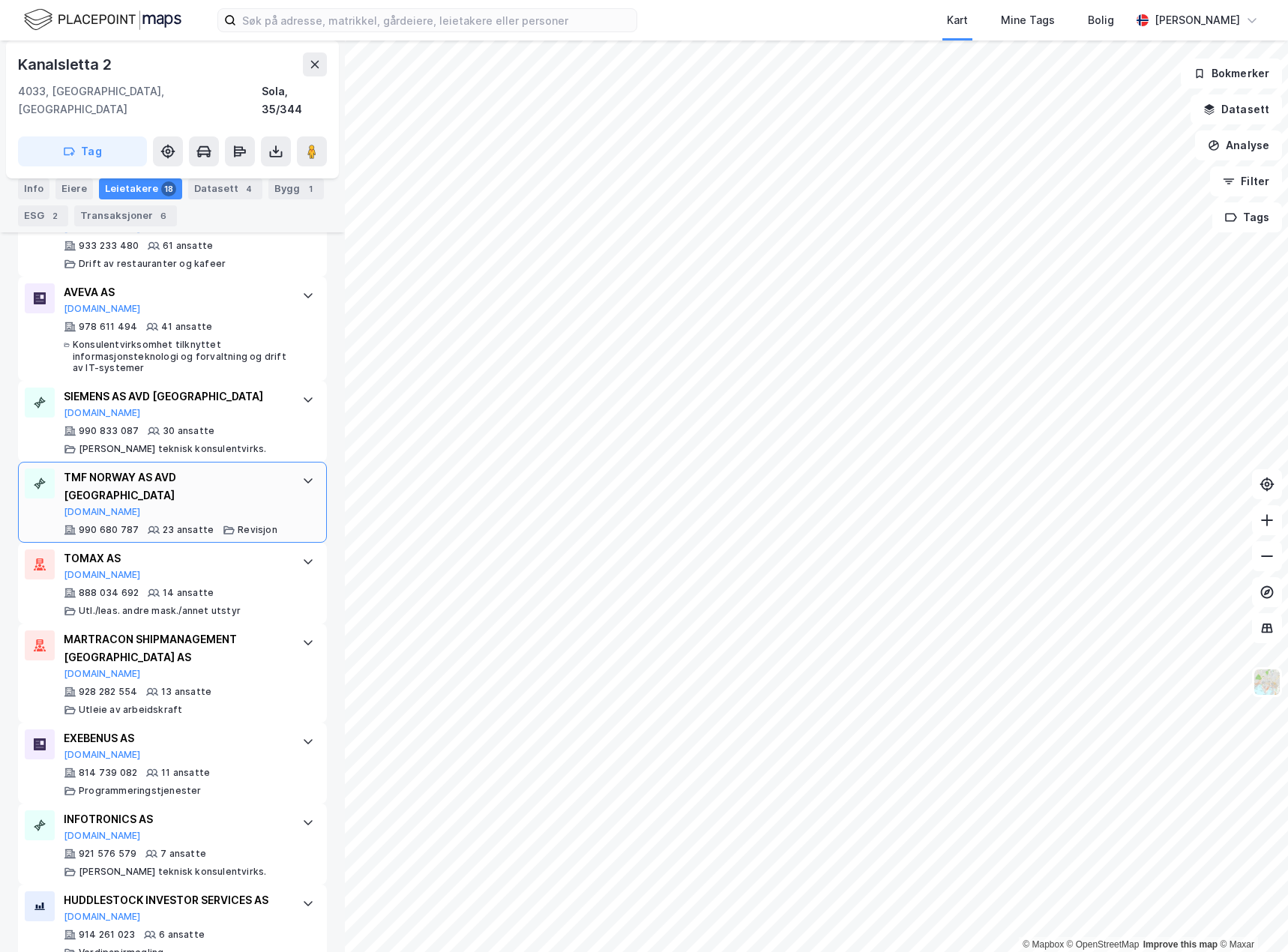
click at [296, 481] on div "TMF NORWAY AS AVD STAVANGER [DOMAIN_NAME] 990 680 787 23 ansatte Revisjon" at bounding box center [172, 502] width 309 height 81
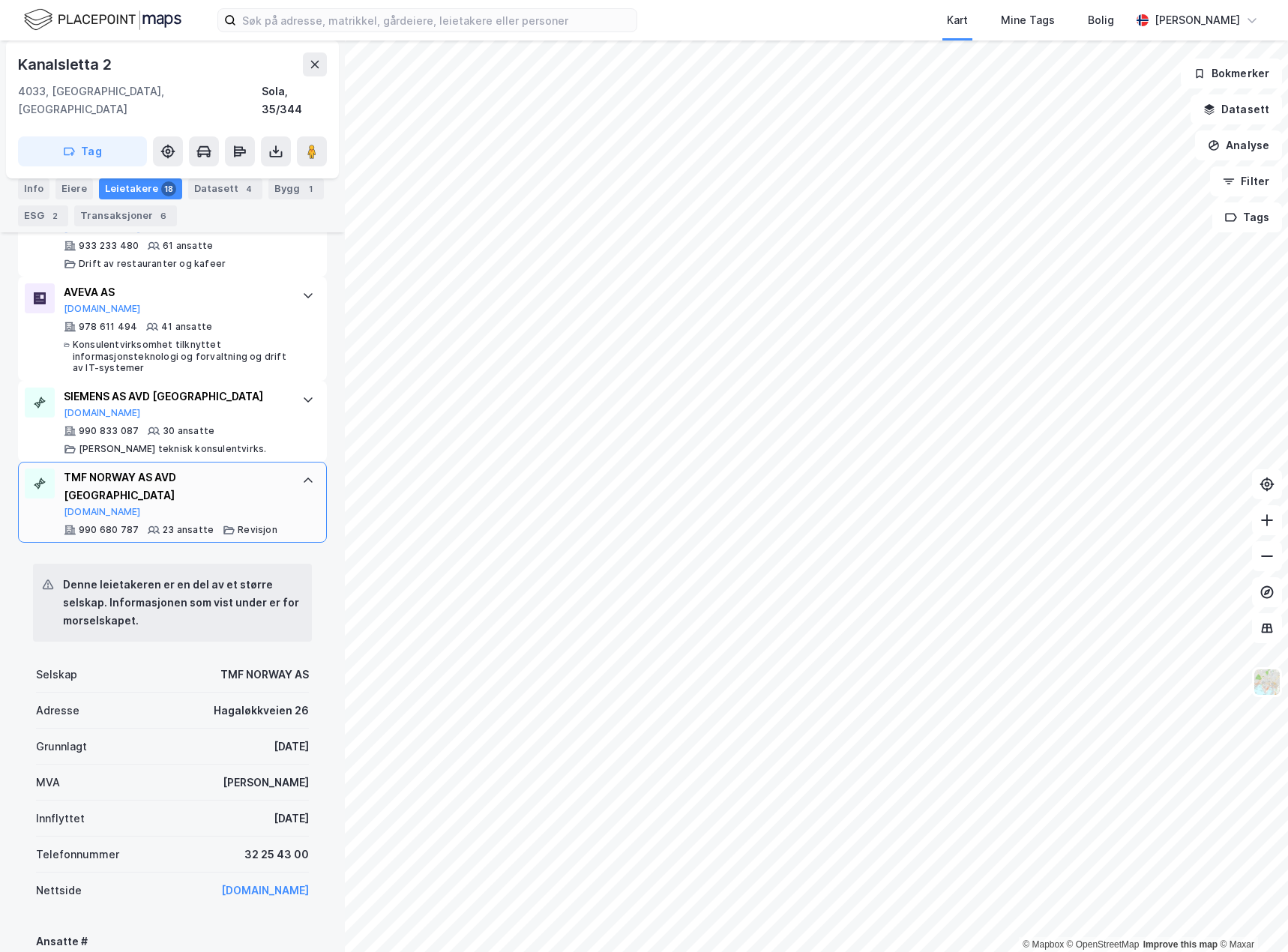
click at [296, 481] on div "TMF NORWAY AS AVD STAVANGER [DOMAIN_NAME] 990 680 787 23 ansatte Revisjon" at bounding box center [172, 502] width 309 height 81
